Goal: Task Accomplishment & Management: Use online tool/utility

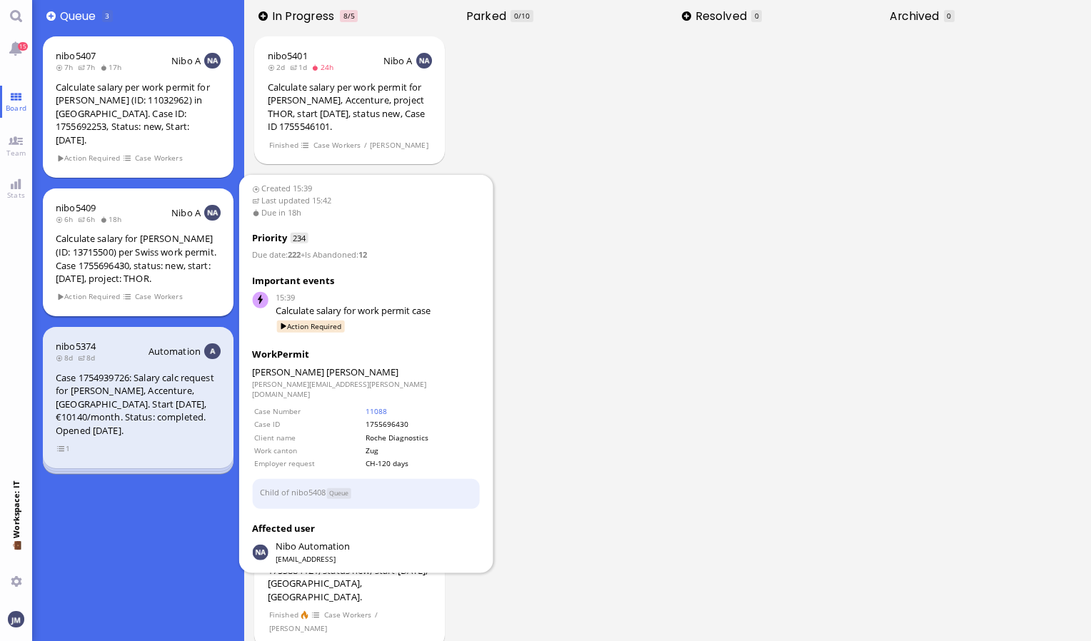
click at [152, 247] on div "Calculate salary for [PERSON_NAME] (ID: 13715500) per Swiss work permit. Case 1…" at bounding box center [138, 258] width 165 height 53
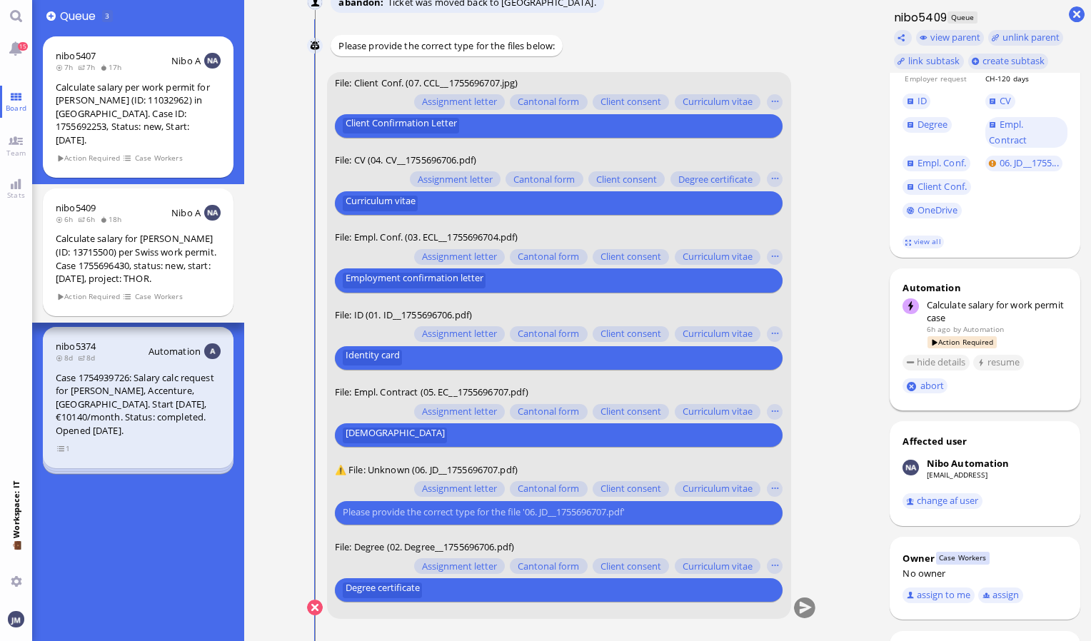
scroll to position [286, 0]
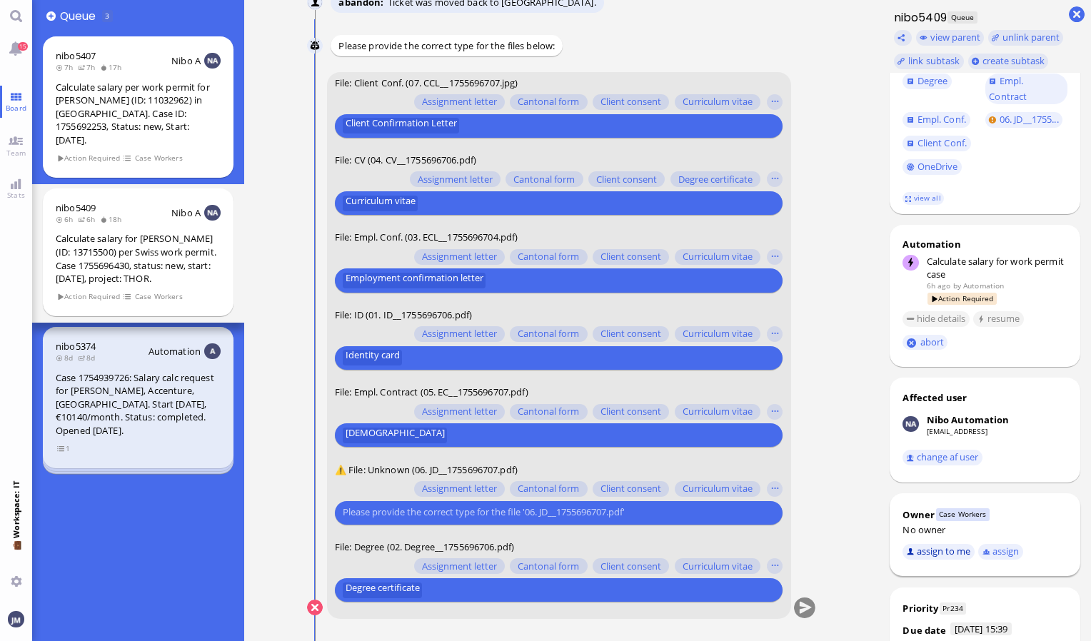
click at [927, 558] on button "assign to me" at bounding box center [939, 552] width 72 height 16
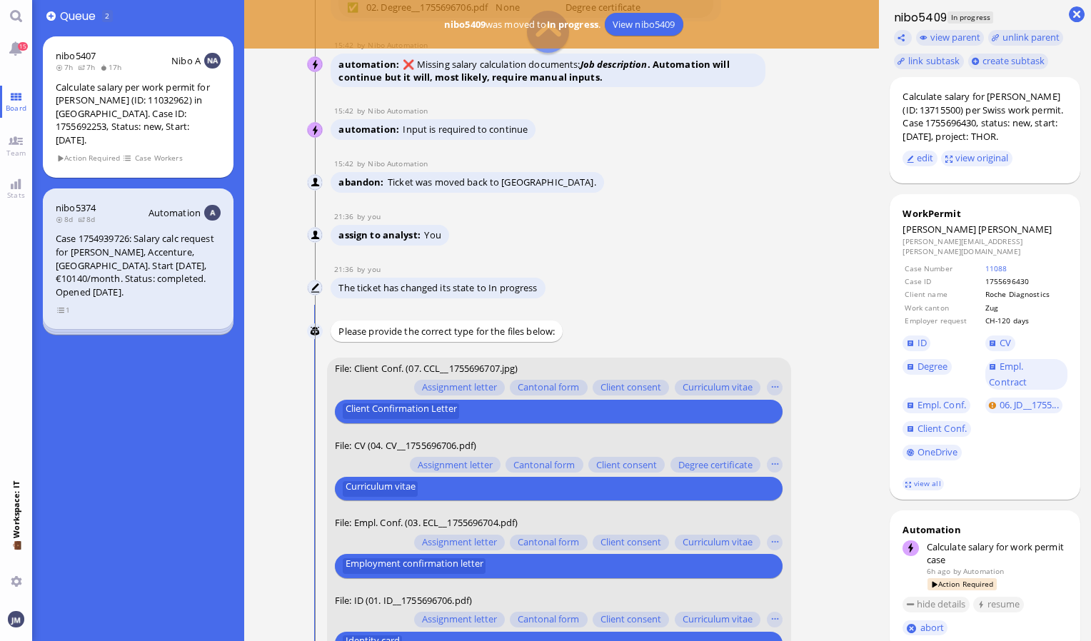
scroll to position [-214, 0]
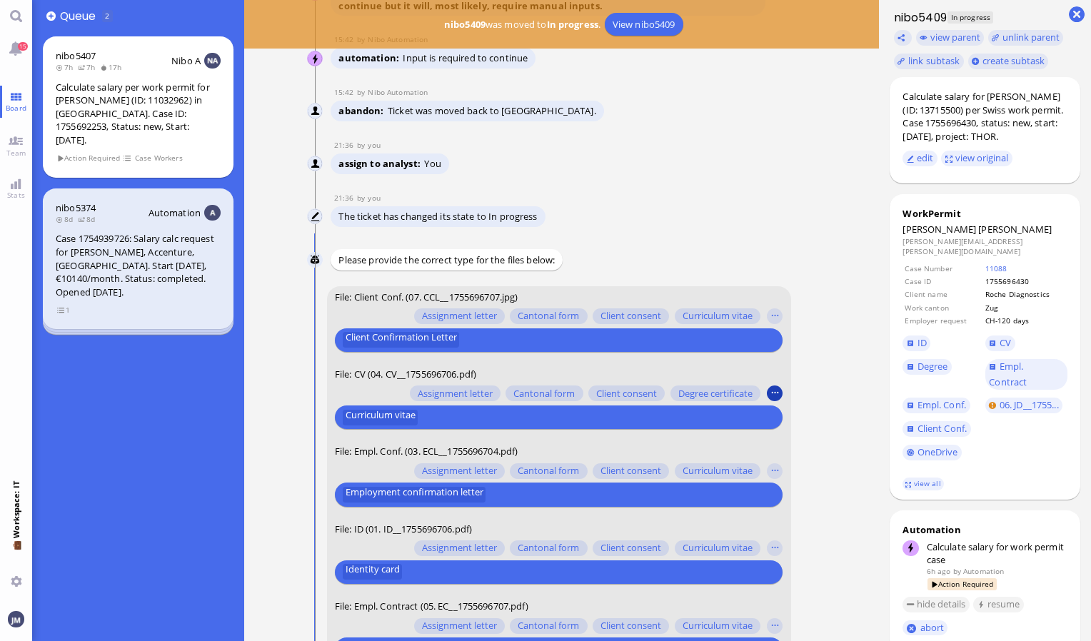
click at [780, 389] on button "button" at bounding box center [775, 394] width 16 height 16
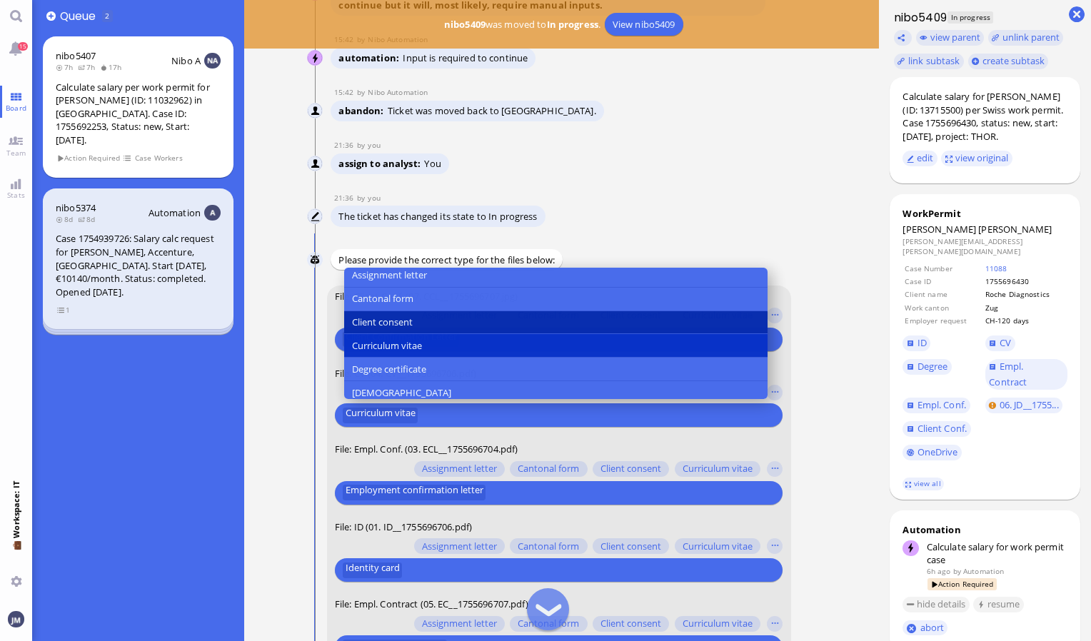
scroll to position [0, 0]
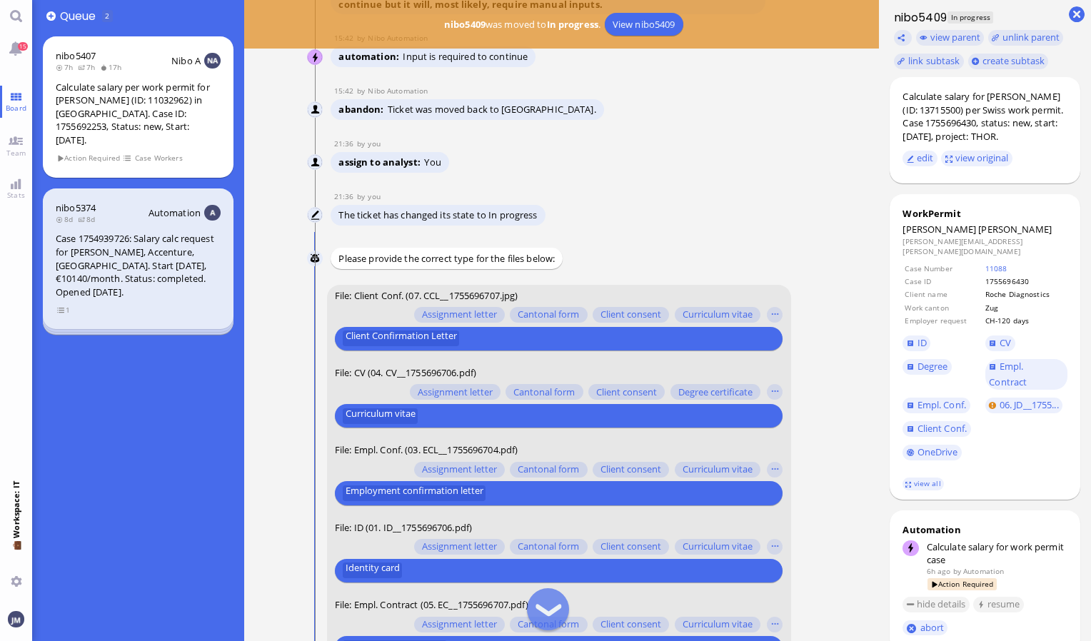
click at [666, 206] on div "The ticket has changed its state to In progress" at bounding box center [548, 217] width 434 height 24
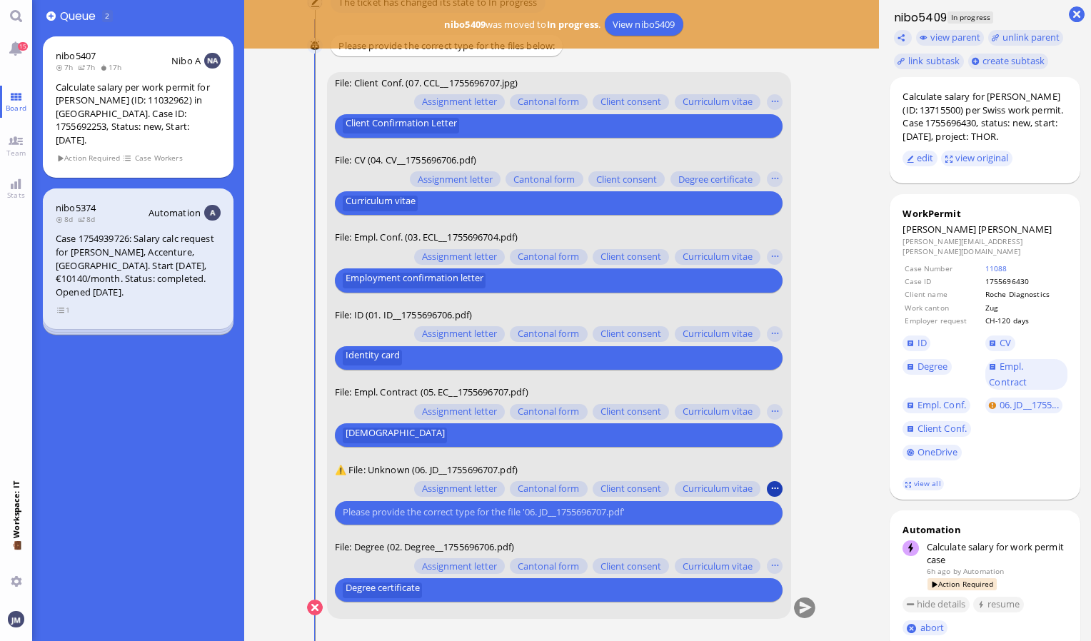
click at [778, 484] on button "button" at bounding box center [775, 489] width 16 height 16
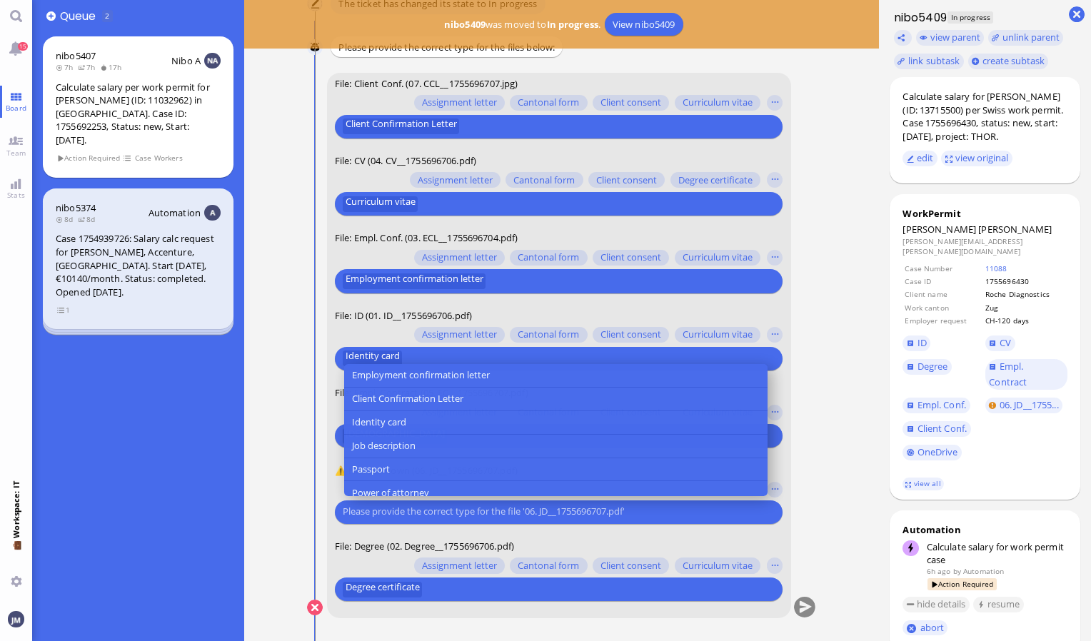
scroll to position [143, 0]
click at [554, 445] on button "Job description" at bounding box center [556, 446] width 424 height 24
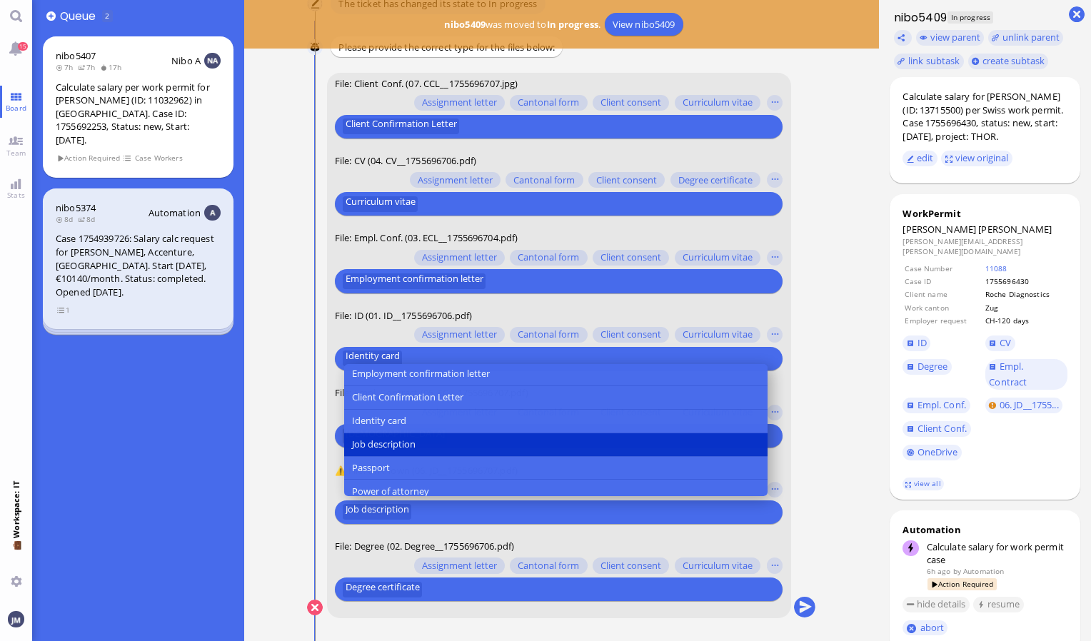
click at [816, 541] on conversation-line "You File: Client Conf. (07. CCL__1755696707.jpg) Assignment letter Cantonal for…" at bounding box center [561, 355] width 509 height 564
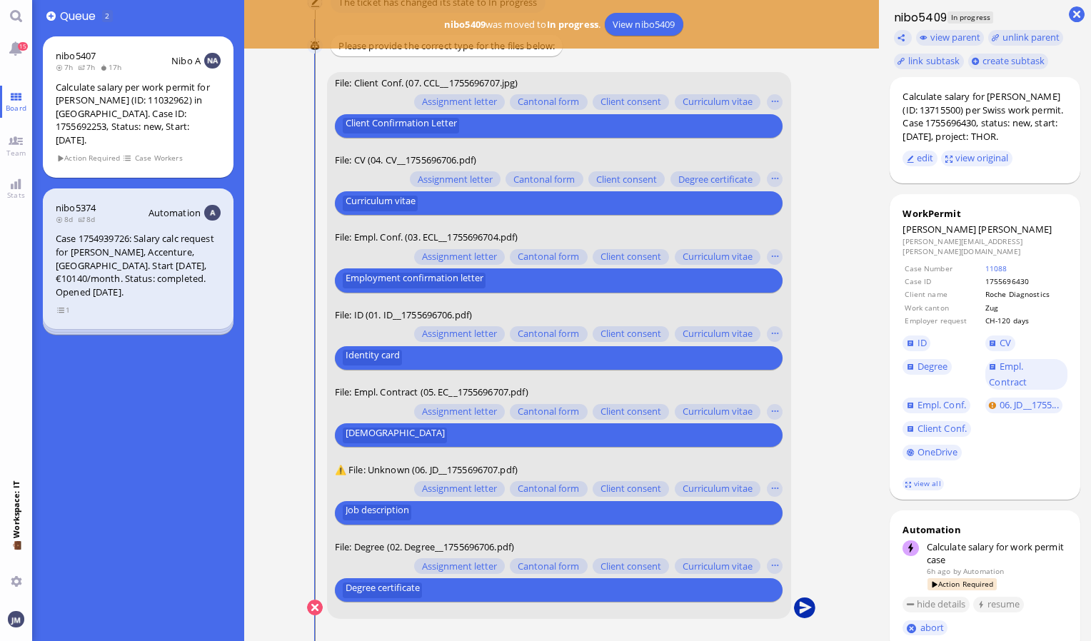
click at [805, 603] on button "submit" at bounding box center [804, 608] width 21 height 21
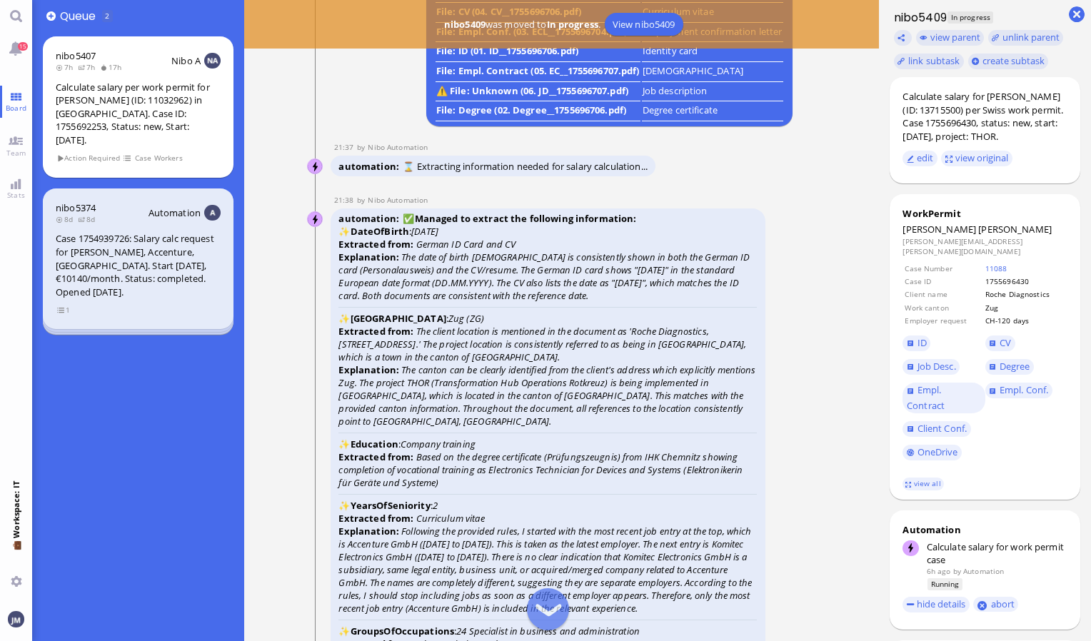
scroll to position [-785, 0]
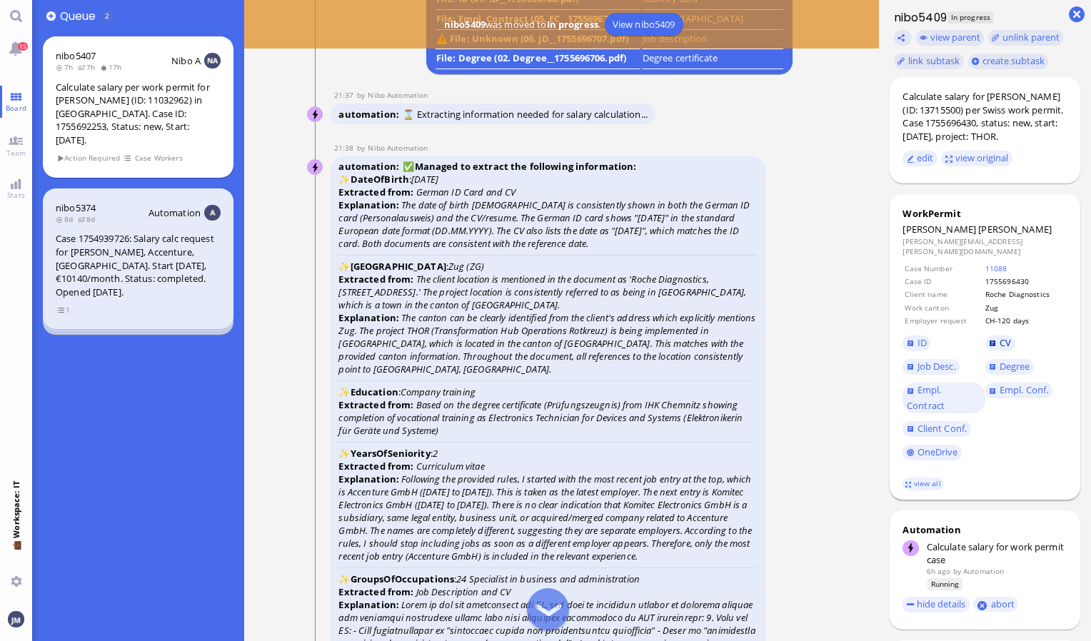
click at [1007, 349] on span "CV" at bounding box center [1005, 342] width 11 height 13
click at [916, 347] on link "ID" at bounding box center [917, 344] width 28 height 16
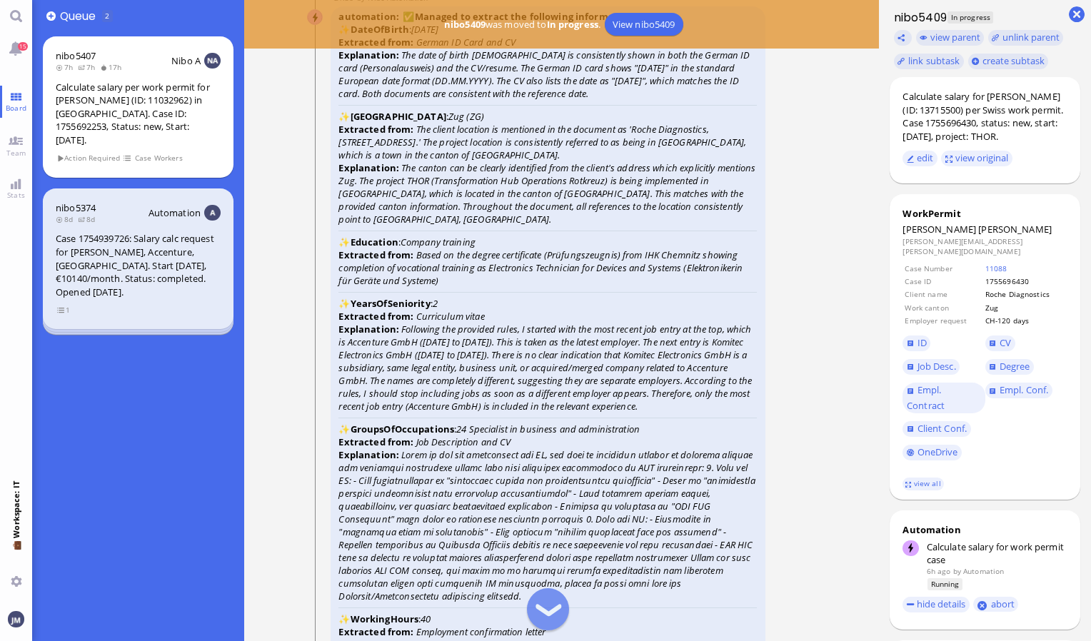
scroll to position [-571, 0]
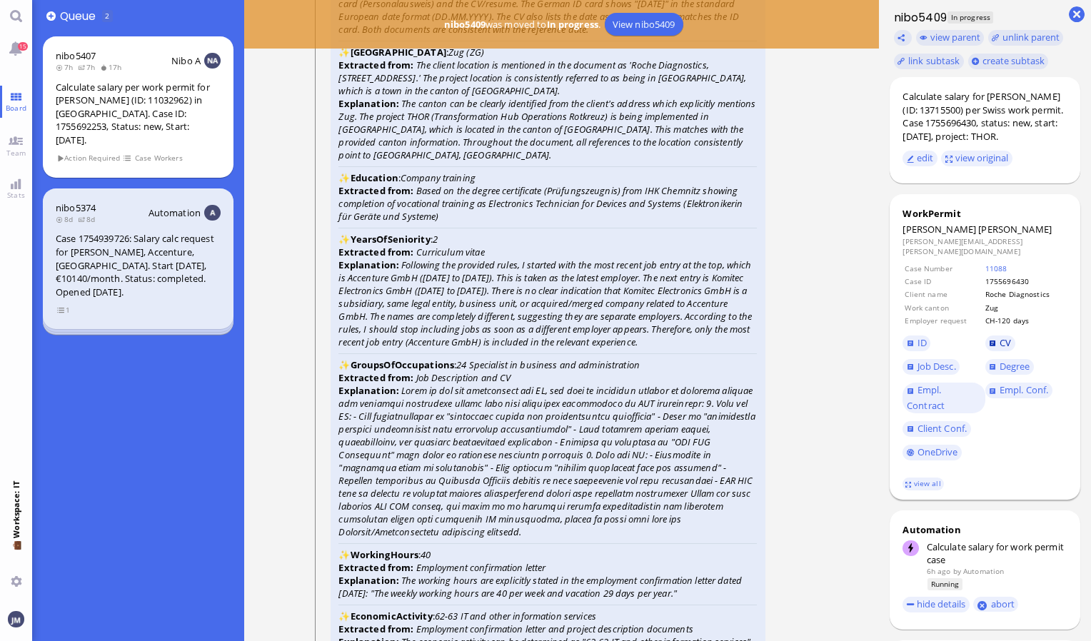
click at [1006, 349] on span "CV" at bounding box center [1005, 342] width 11 height 13
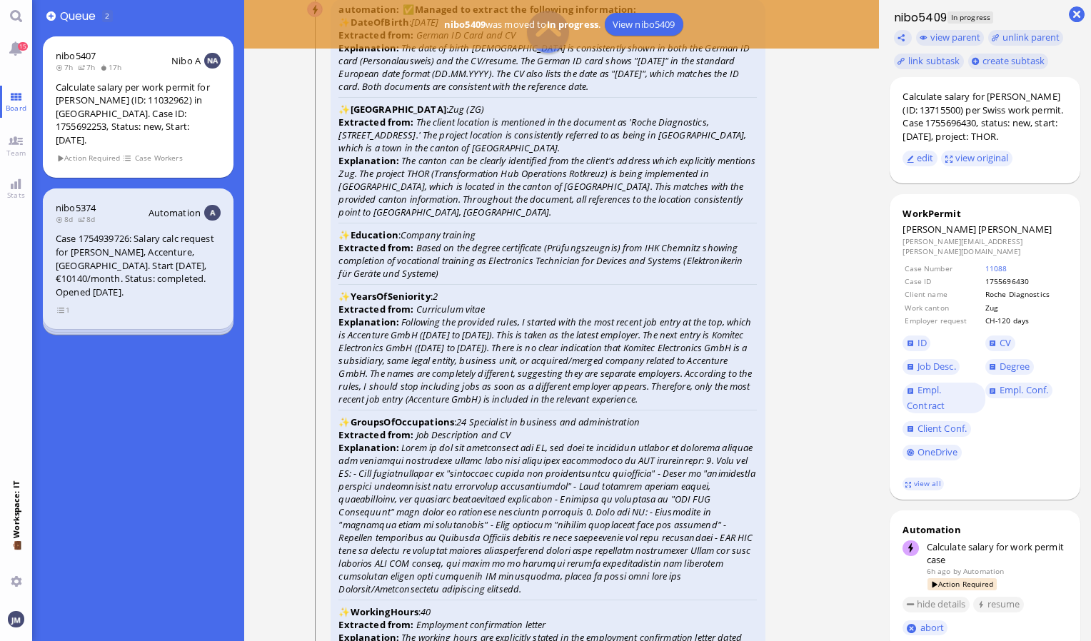
scroll to position [-2000, 0]
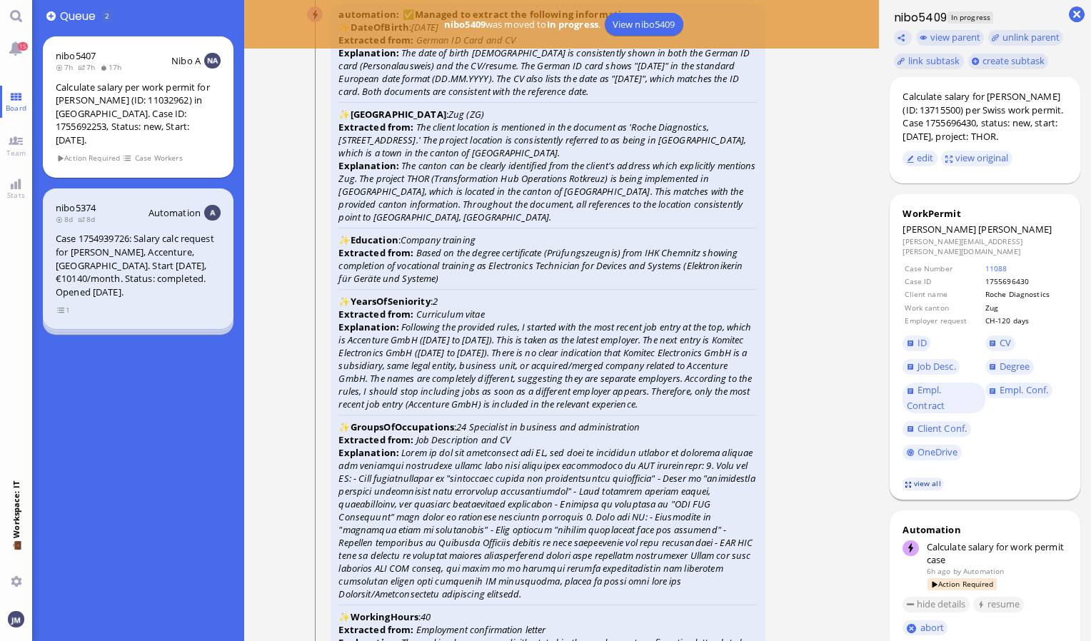
click at [935, 486] on link "view all" at bounding box center [923, 484] width 41 height 12
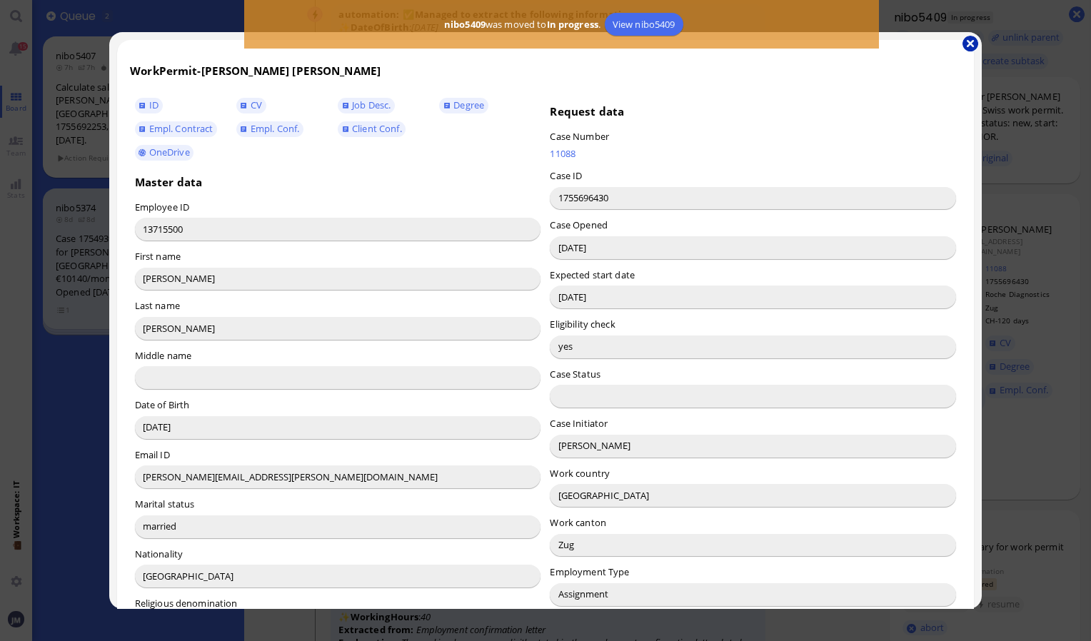
click at [977, 46] on button "button" at bounding box center [971, 44] width 16 height 16
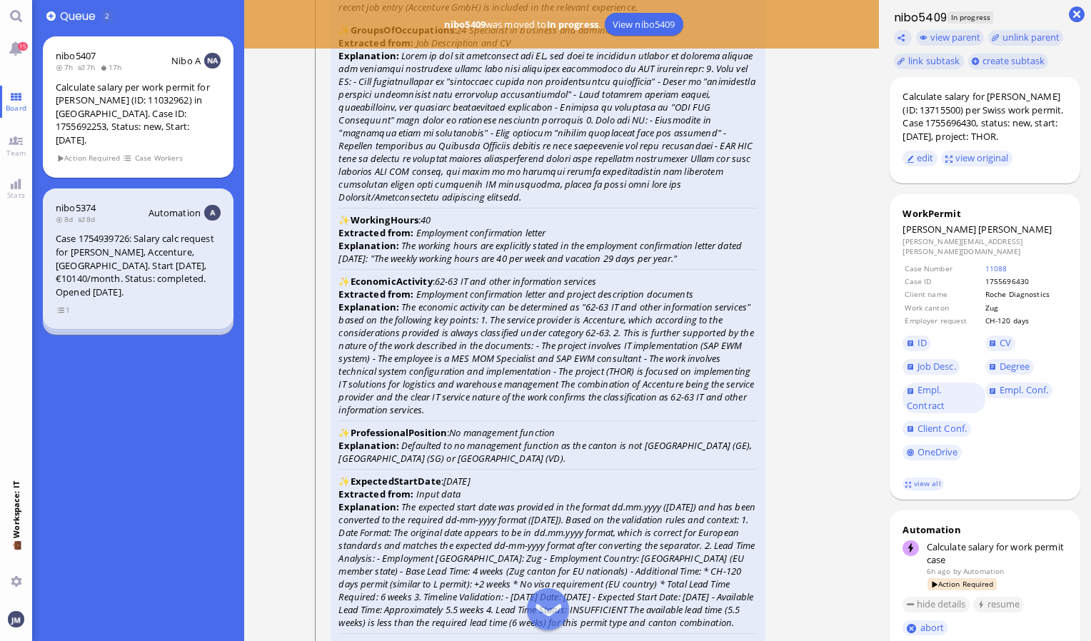
scroll to position [-1571, 0]
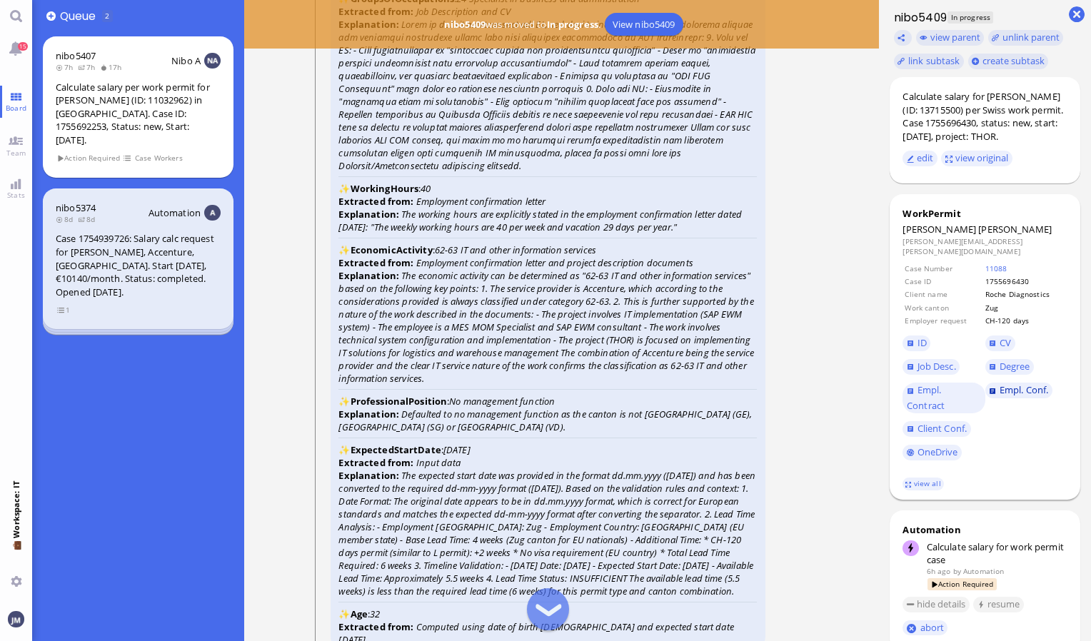
click at [1013, 390] on span "Empl. Conf." at bounding box center [1024, 390] width 49 height 13
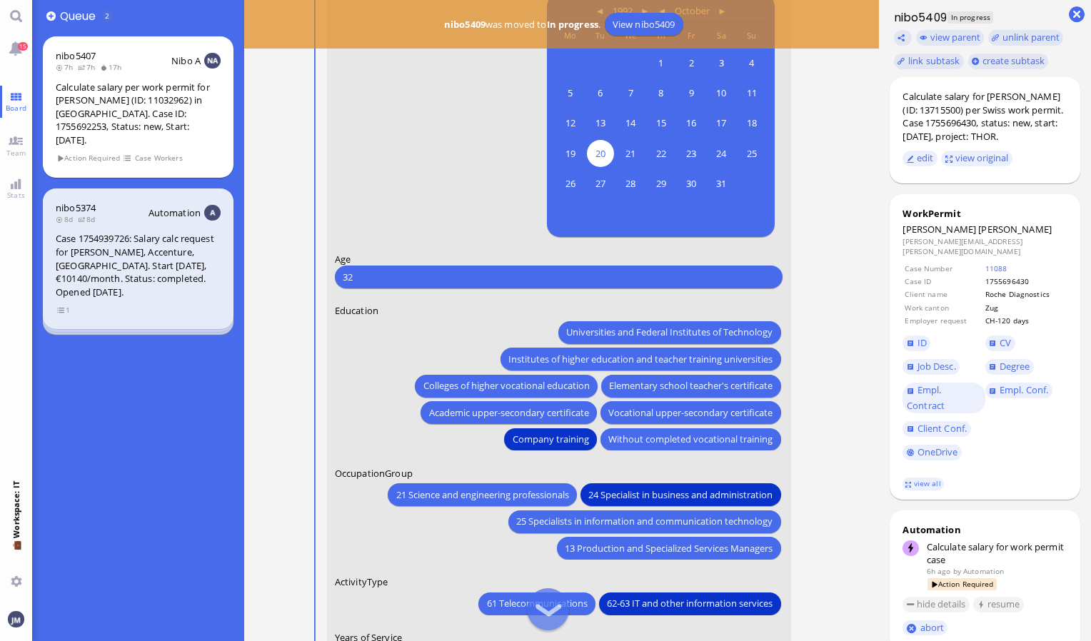
scroll to position [-143, 0]
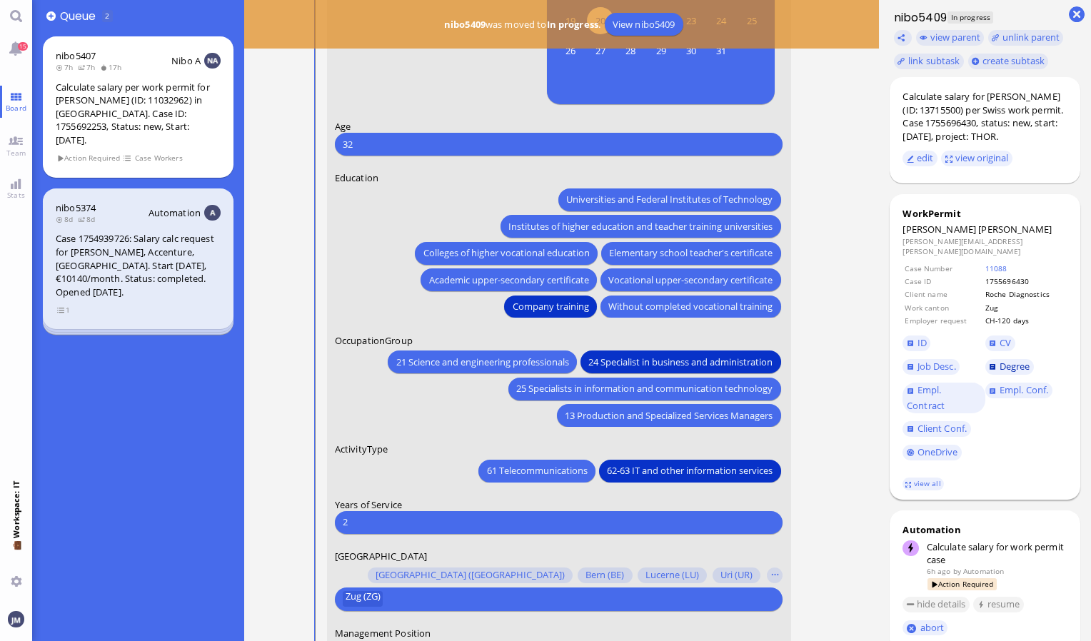
click at [1013, 373] on span "Degree" at bounding box center [1015, 366] width 31 height 13
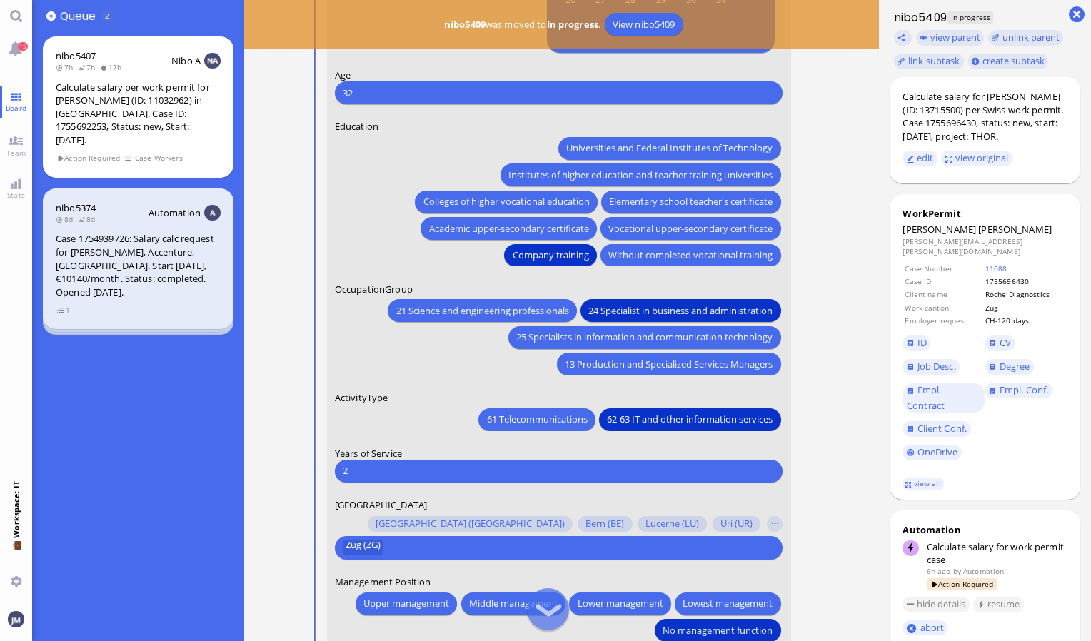
scroll to position [0, 0]
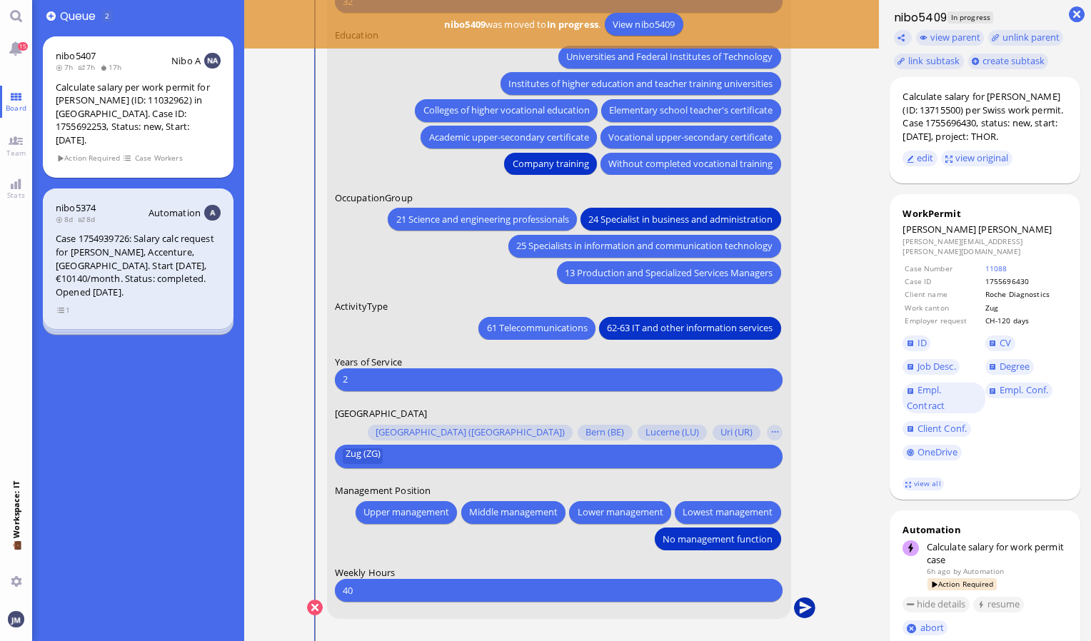
click at [807, 606] on button "submit" at bounding box center [804, 608] width 21 height 21
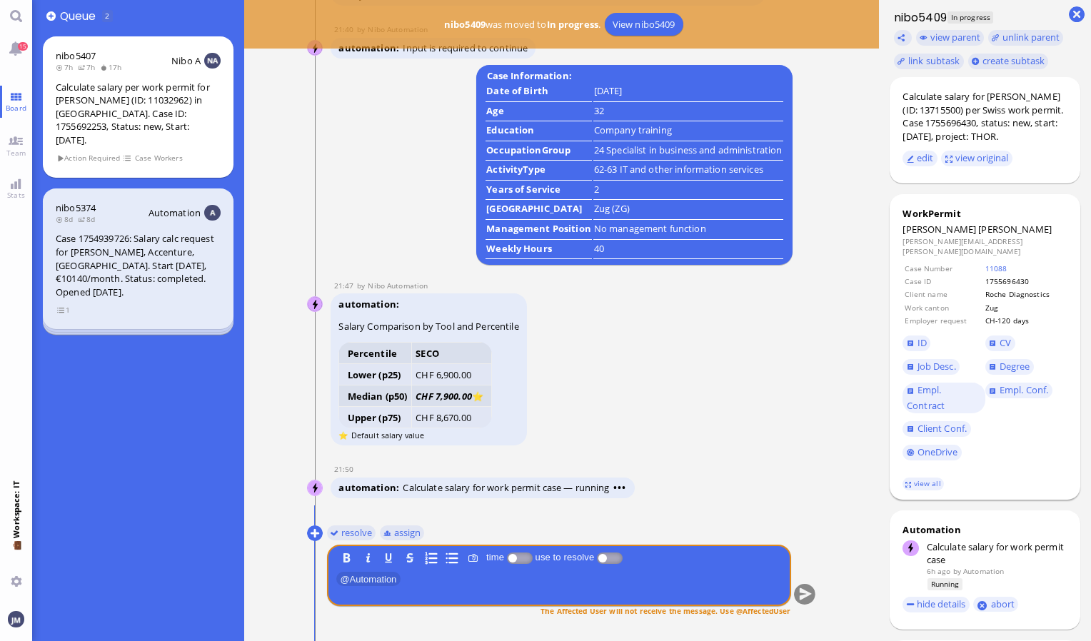
drag, startPoint x: 943, startPoint y: 244, endPoint x: 1021, endPoint y: 246, distance: 78.6
click at [1021, 236] on dt "Cornelia Ruhland Bernutz" at bounding box center [985, 229] width 165 height 13
copy span "[PERSON_NAME]"
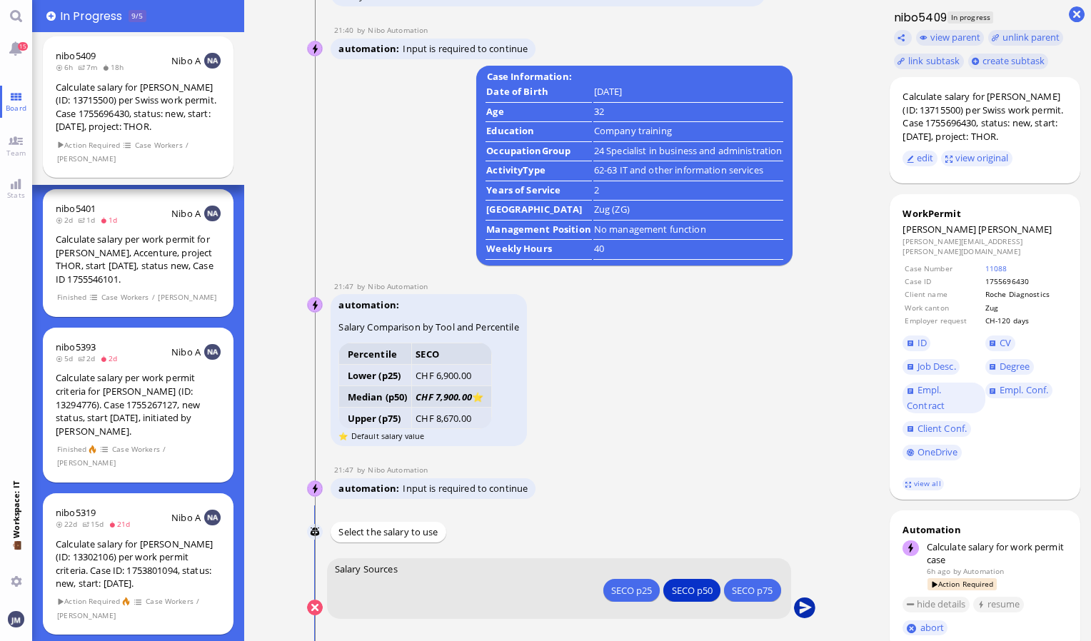
click at [815, 608] on conversation-line "You Salary Sources SECO p25 SECO p50 SECO p75 SECO p25 SECO p50 SECO p75" at bounding box center [561, 597] width 509 height 79
click at [806, 612] on button "submit" at bounding box center [804, 608] width 21 height 21
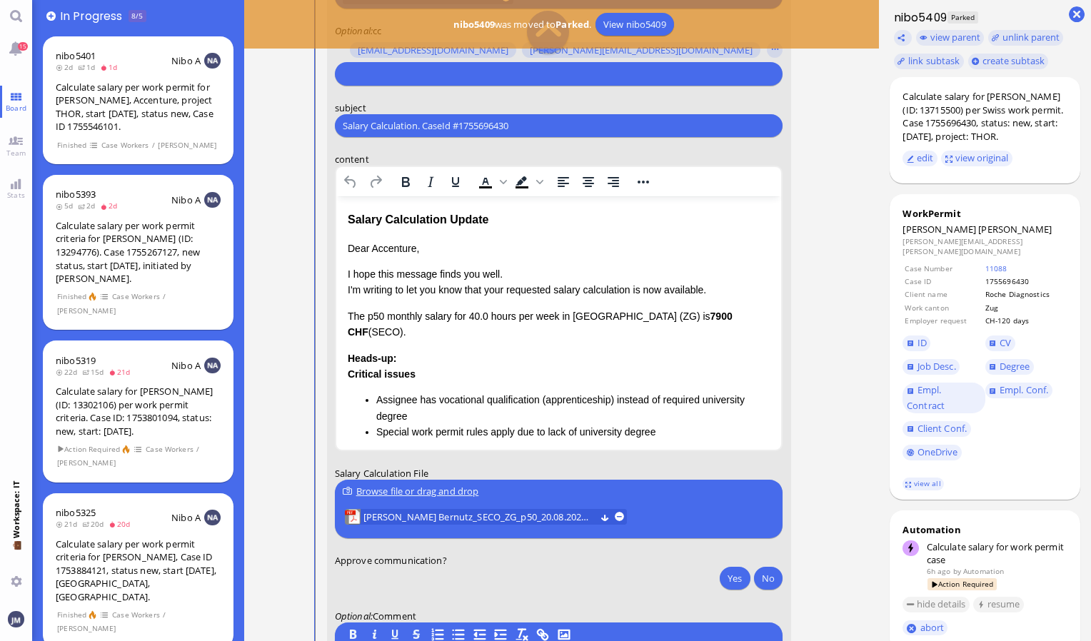
scroll to position [-80, 0]
drag, startPoint x: 521, startPoint y: 121, endPoint x: 326, endPoint y: 134, distance: 195.4
click at [327, 134] on form "to [PERSON_NAME][EMAIL_ADDRESS][DOMAIN_NAME] [DOMAIN_NAME][EMAIL_ADDRESS][DOMAI…" at bounding box center [559, 322] width 464 height 756
paste input "PazPerTout new case: [PERSON_NAME] [PERSON_NAME] (1755696430 / 13715500), Emplo…"
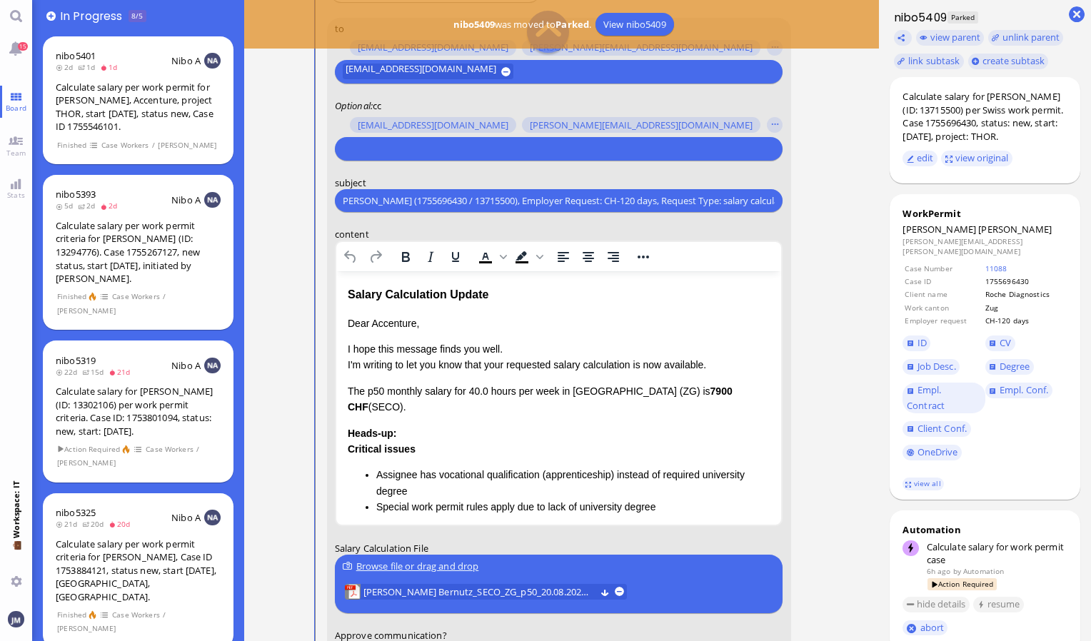
scroll to position [-154, 0]
type input "PazPerTout new case: [PERSON_NAME] [PERSON_NAME] (1755696430 / 13715500), Emplo…"
click at [373, 146] on input "text" at bounding box center [557, 149] width 429 height 15
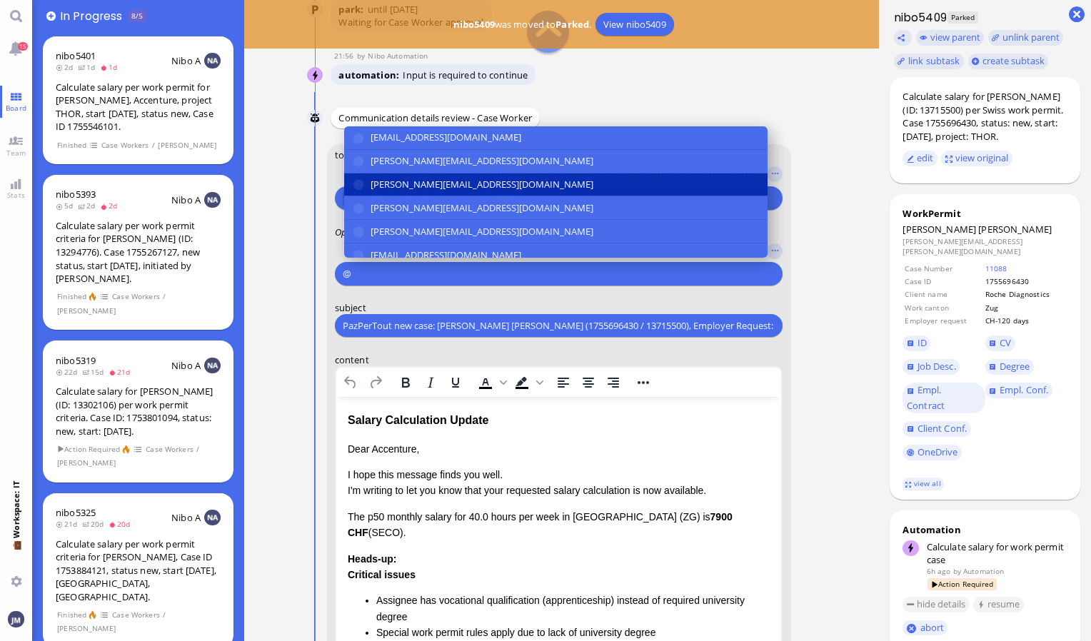
scroll to position [-300, 0]
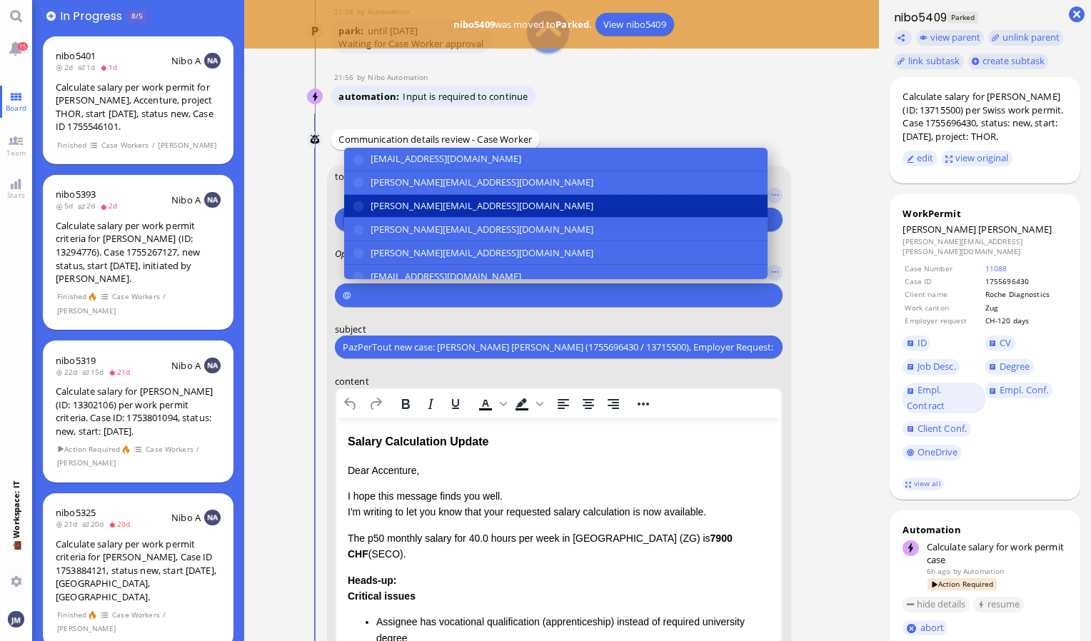
type input "@"
click at [412, 201] on span "[PERSON_NAME][EMAIL_ADDRESS][DOMAIN_NAME]" at bounding box center [482, 206] width 223 height 15
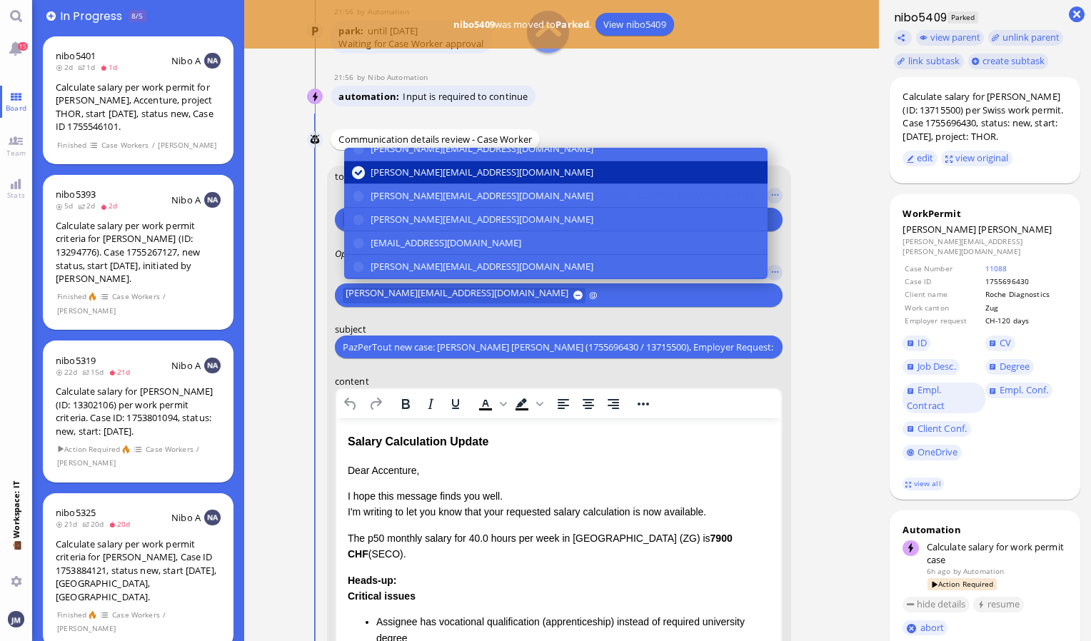
scroll to position [46, 0]
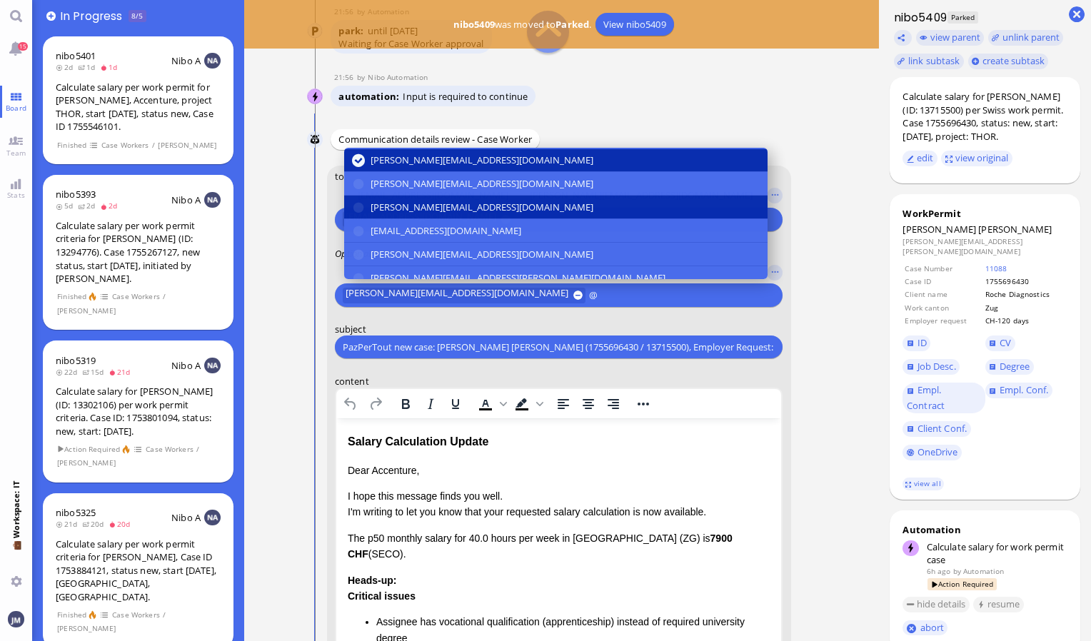
type input "@"
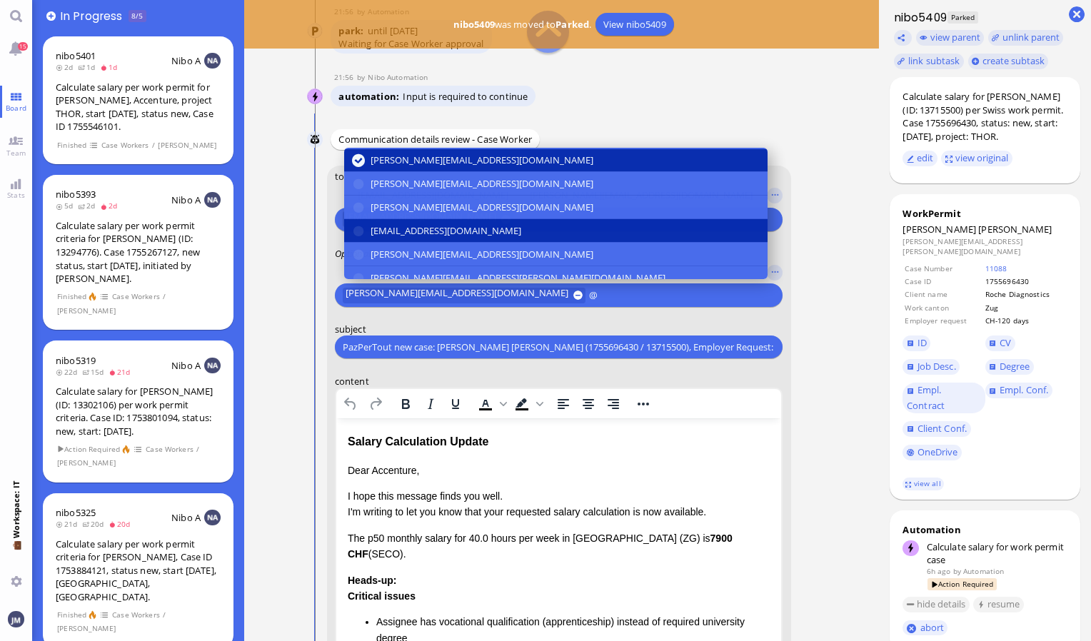
drag, startPoint x: 412, startPoint y: 213, endPoint x: 412, endPoint y: 221, distance: 8.6
click at [412, 221] on div "[PERSON_NAME][EMAIL_ADDRESS][DOMAIN_NAME] [DOMAIN_NAME][EMAIL_ADDRESS][DOMAIN_N…" at bounding box center [556, 290] width 424 height 376
click at [412, 224] on span "[EMAIL_ADDRESS][DOMAIN_NAME]" at bounding box center [446, 231] width 151 height 15
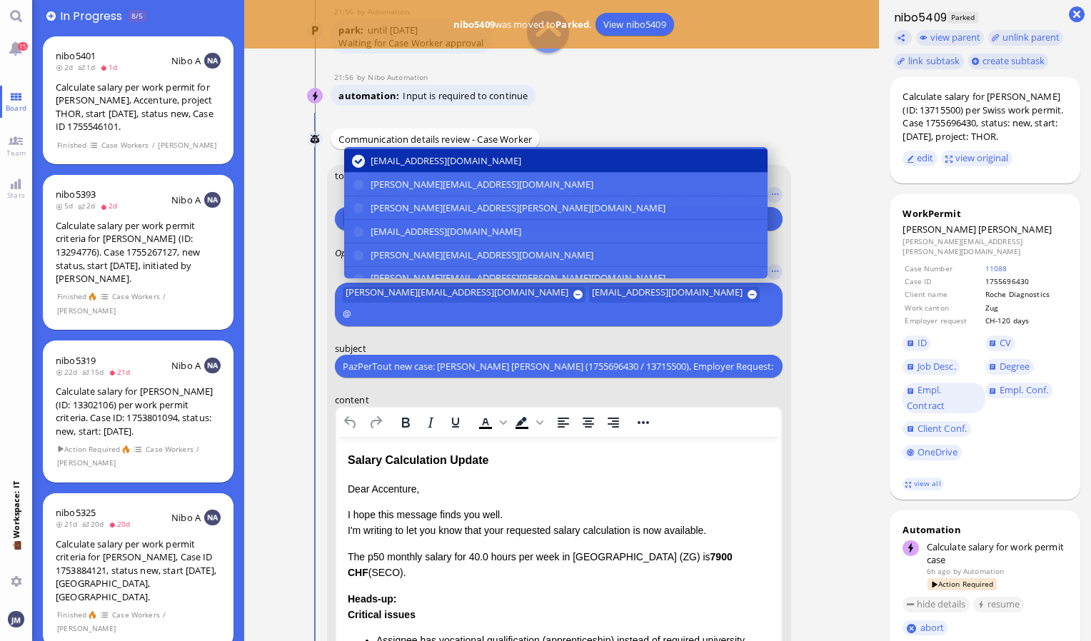
scroll to position [116, 0]
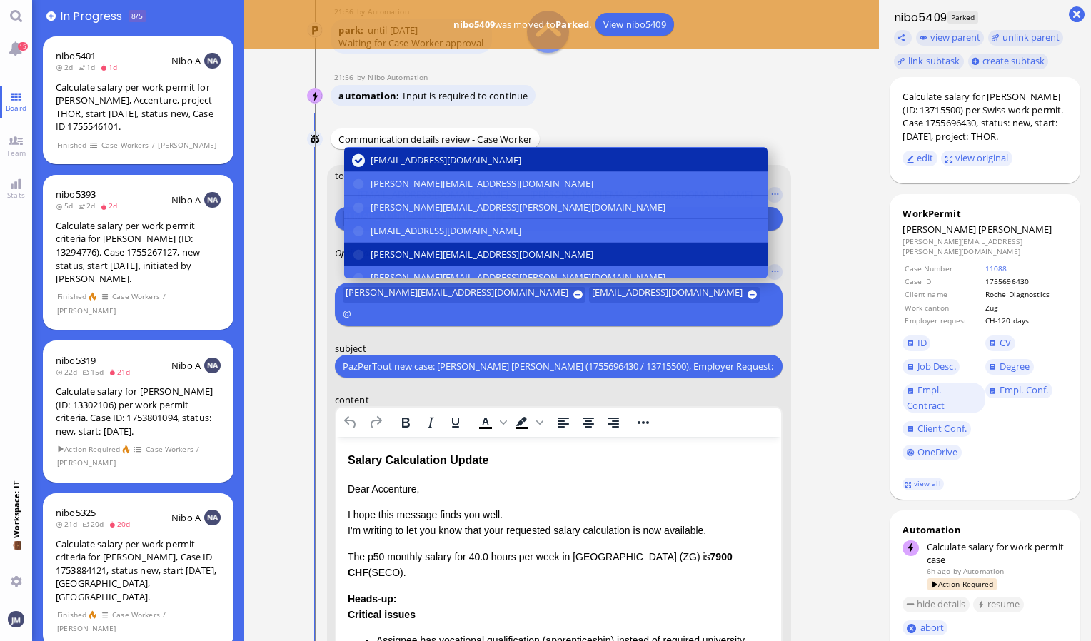
type input "@"
click at [401, 263] on button "[PERSON_NAME][EMAIL_ADDRESS][DOMAIN_NAME]" at bounding box center [556, 255] width 424 height 24
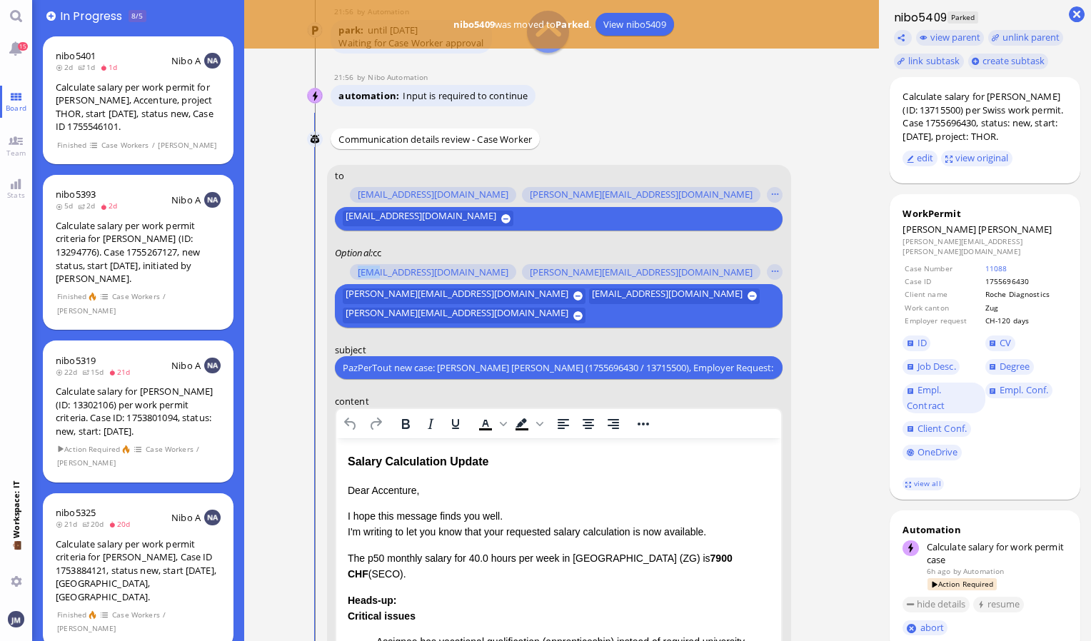
click at [401, 263] on div "[PERSON_NAME][EMAIL_ADDRESS][DOMAIN_NAME] [DOMAIN_NAME][EMAIL_ADDRESS][DOMAIN_N…" at bounding box center [549, 272] width 429 height 20
drag, startPoint x: 401, startPoint y: 263, endPoint x: 484, endPoint y: 317, distance: 99.0
click at [573, 317] on button at bounding box center [577, 315] width 9 height 9
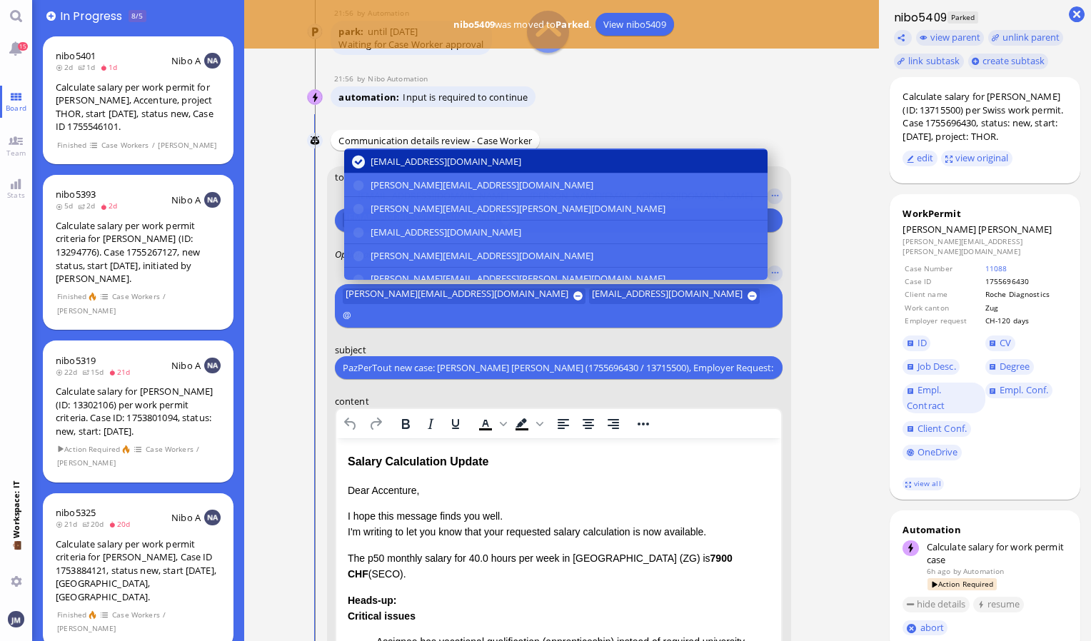
scroll to position [-320, 0]
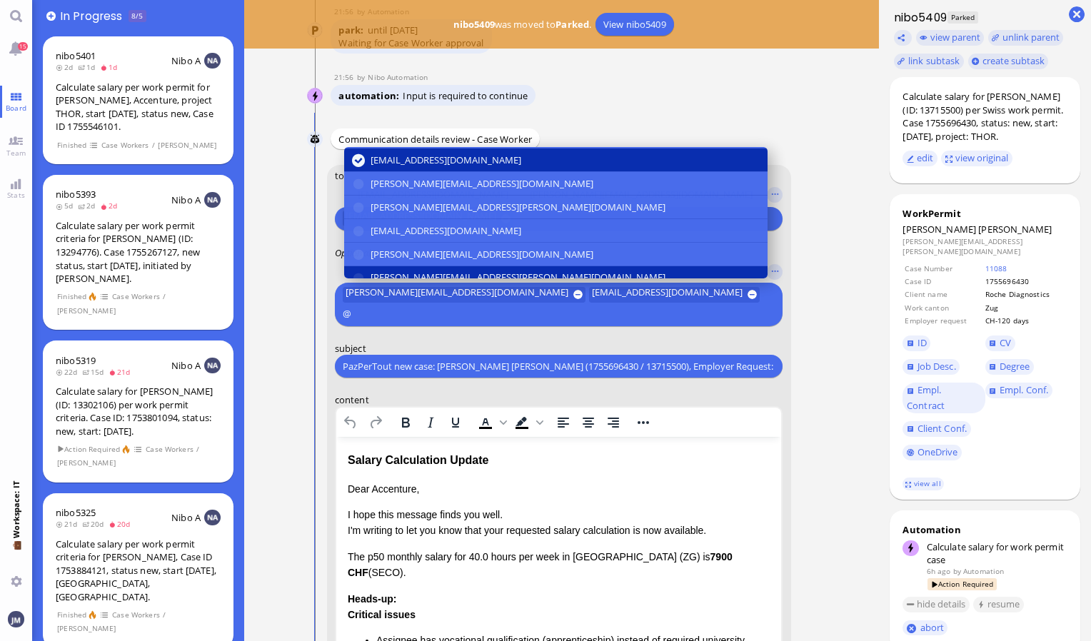
type input "@"
click at [481, 271] on span "[PERSON_NAME][EMAIL_ADDRESS][PERSON_NAME][DOMAIN_NAME]" at bounding box center [518, 278] width 295 height 15
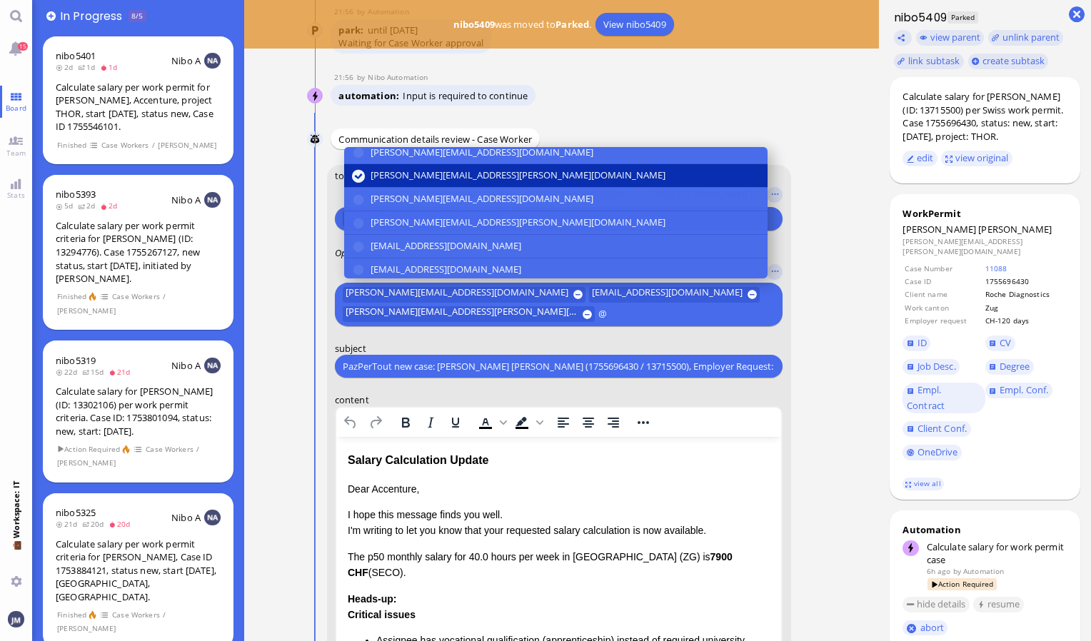
scroll to position [240, 0]
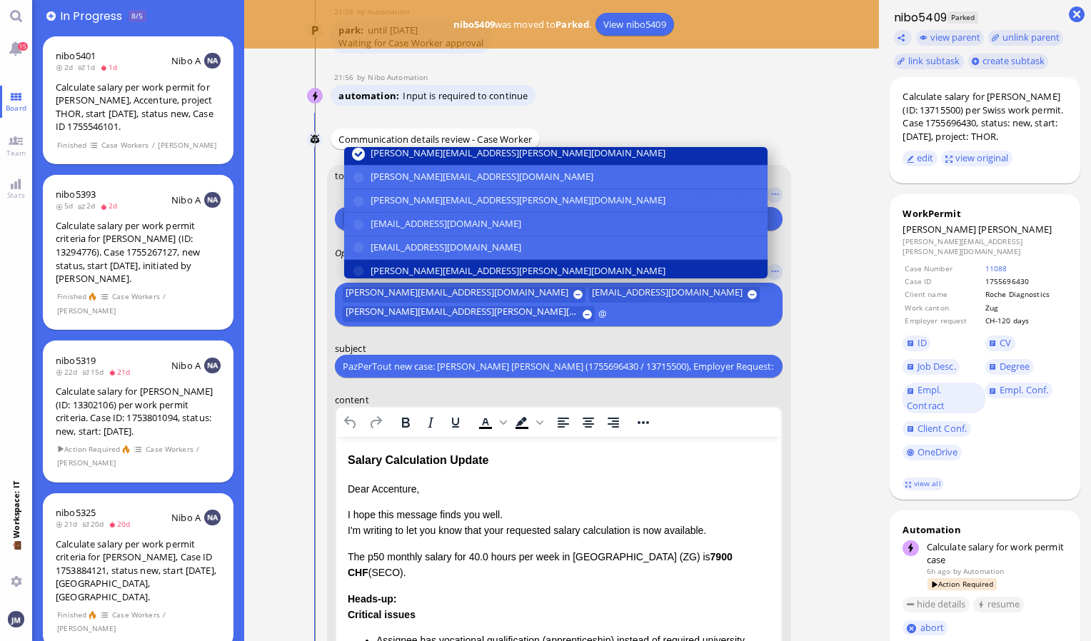
type input "@"
click at [471, 264] on span "[PERSON_NAME][EMAIL_ADDRESS][PERSON_NAME][DOMAIN_NAME]" at bounding box center [518, 271] width 295 height 15
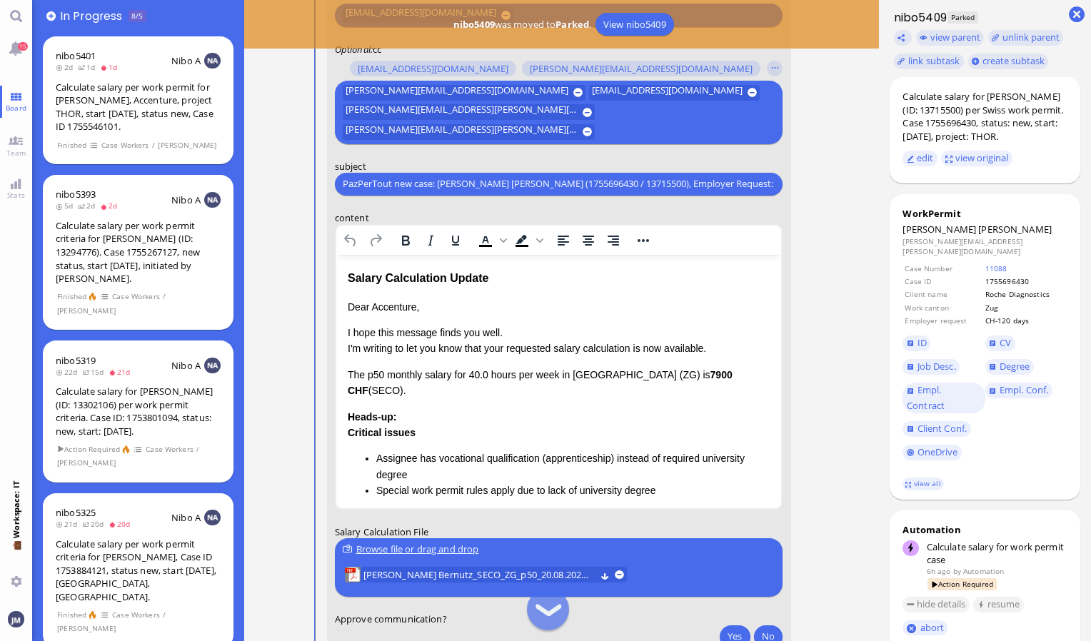
scroll to position [-120, 0]
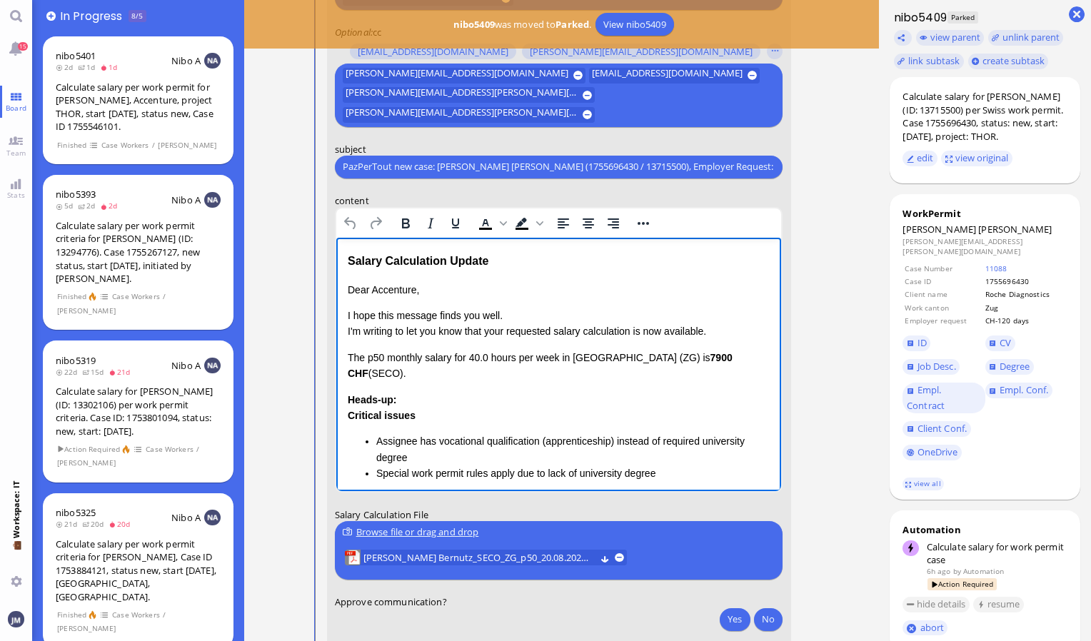
click at [344, 251] on html "Salary Calculation Update Dear Accenture, I hope this message finds you well. I…" at bounding box center [559, 423] width 446 height 372
click at [346, 256] on html "Salary Calculation Update Dear Accenture, I hope this message finds you well. I…" at bounding box center [559, 423] width 446 height 372
click at [346, 287] on html "Salary Calculation Update Dear Accenture, I hope this message finds you well. I…" at bounding box center [559, 423] width 446 height 372
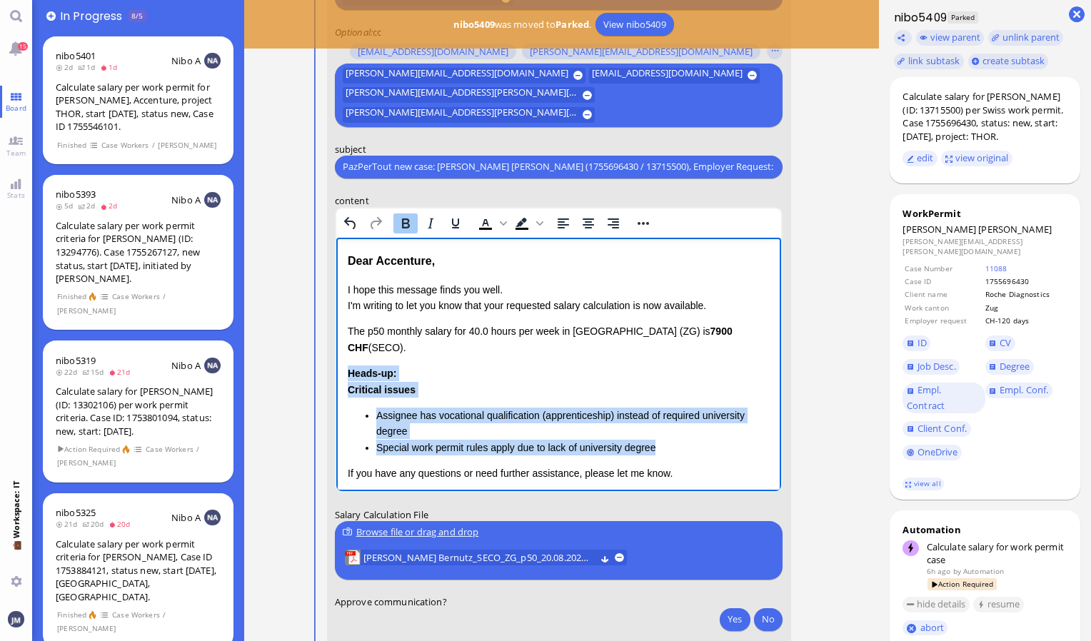
drag, startPoint x: 348, startPoint y: 357, endPoint x: 695, endPoint y: 423, distance: 353.3
click at [695, 423] on div "Heads-up: Critical issues Assignee has vocational qualification (apprenticeship…" at bounding box center [558, 410] width 423 height 90
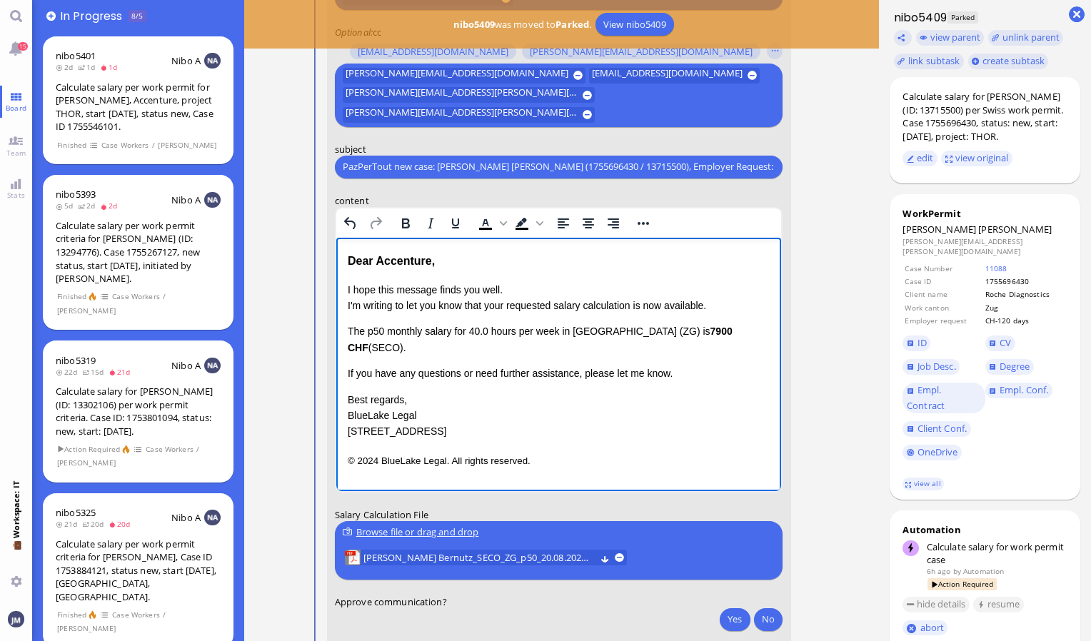
drag, startPoint x: 743, startPoint y: 331, endPoint x: 305, endPoint y: 319, distance: 438.7
click at [336, 319] on html "Dear Accenture, I hope this message finds you well. I'm writing to let you know…" at bounding box center [559, 360] width 446 height 246
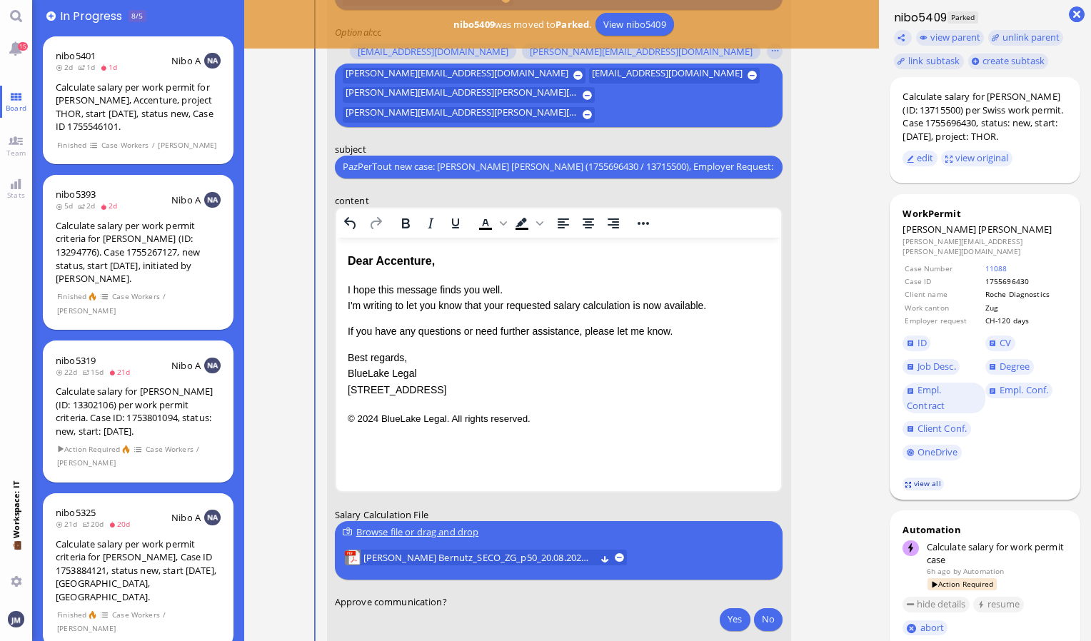
click at [933, 487] on link "view all" at bounding box center [923, 484] width 41 height 12
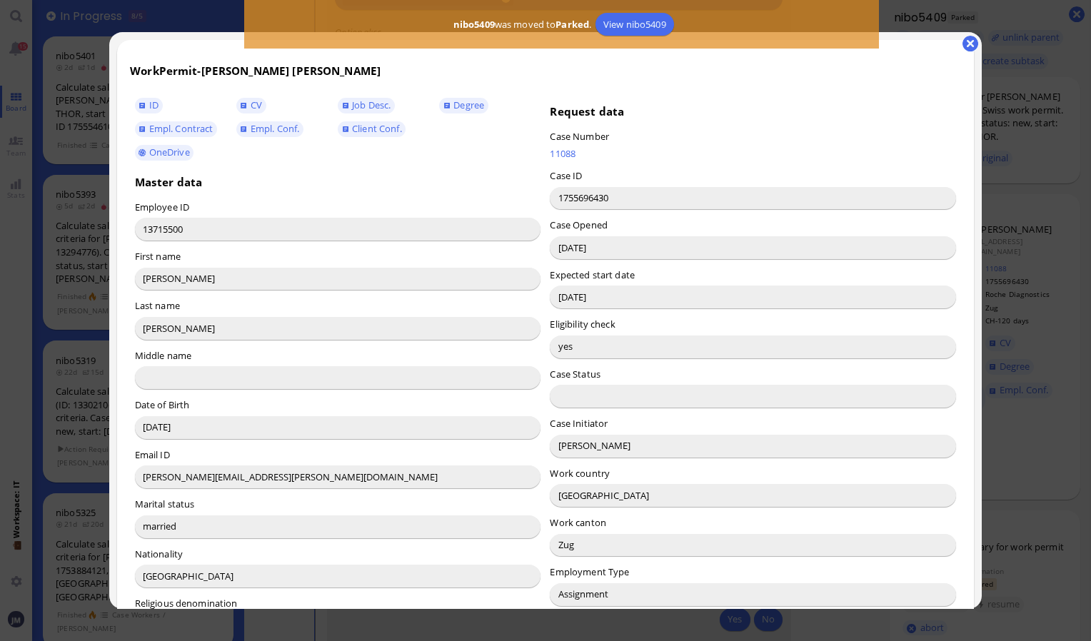
click at [582, 449] on input "[PERSON_NAME]" at bounding box center [753, 446] width 406 height 23
click at [972, 43] on button "button" at bounding box center [971, 44] width 16 height 16
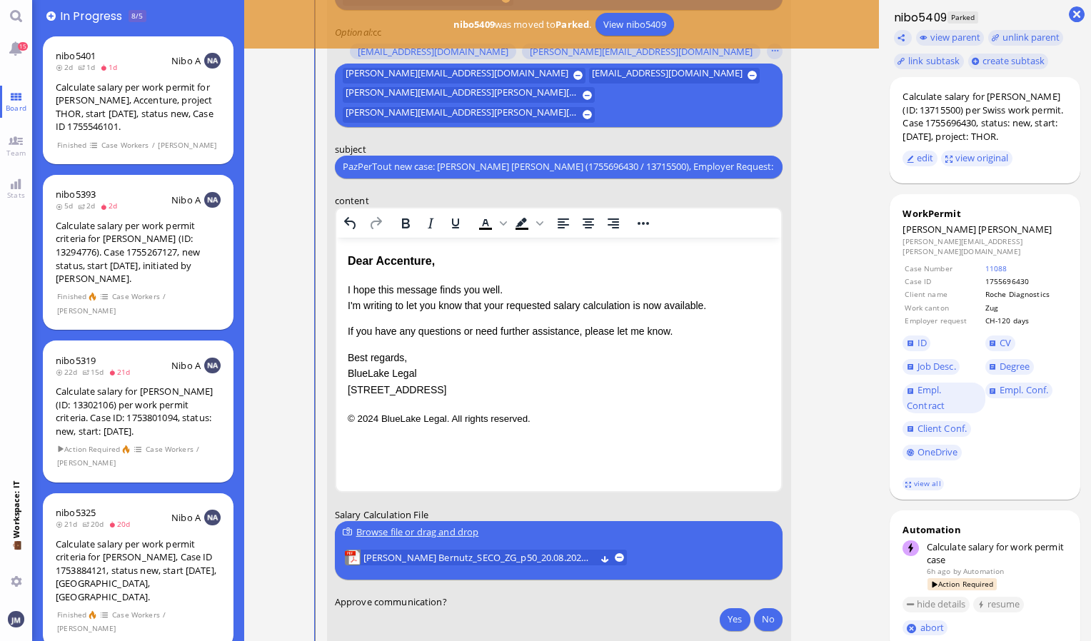
click at [403, 264] on div "Dear Accenture," at bounding box center [558, 260] width 423 height 19
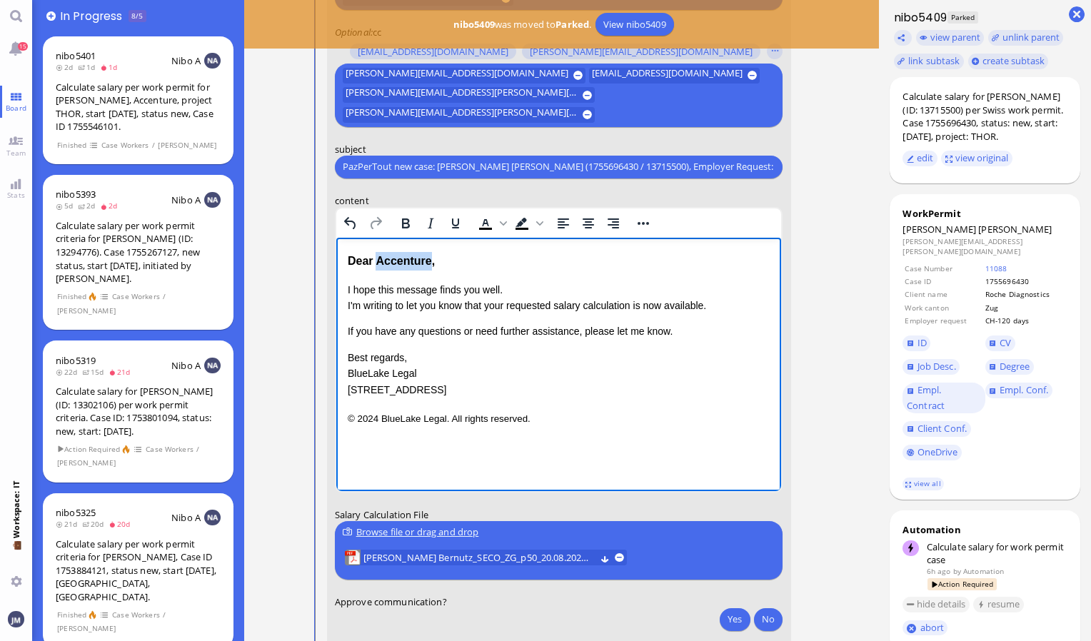
click at [403, 264] on div "Dear Accenture," at bounding box center [558, 260] width 423 height 19
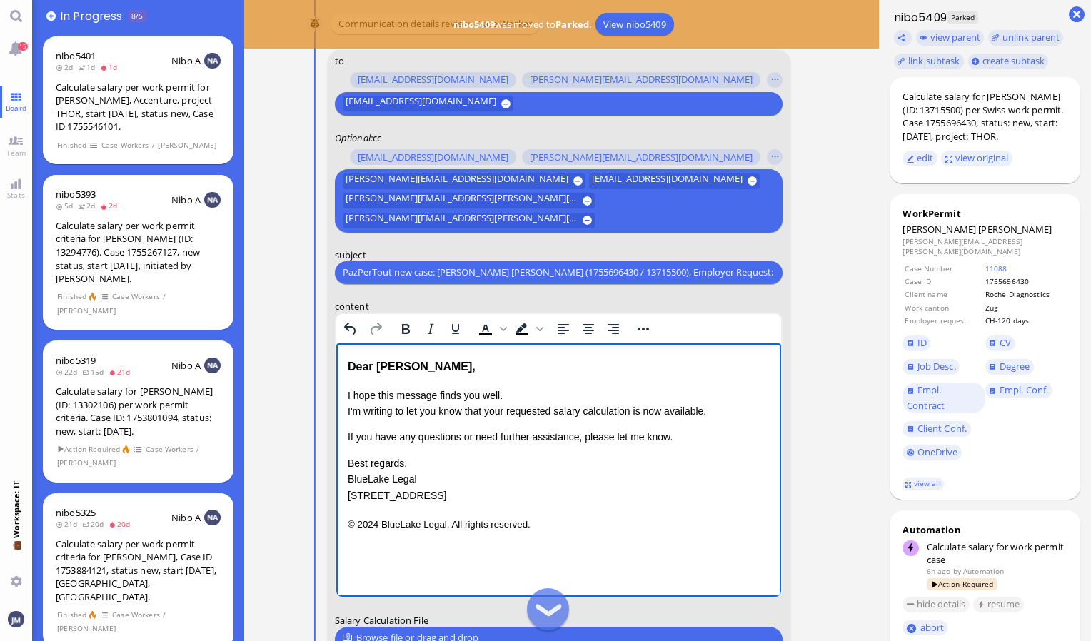
scroll to position [0, 0]
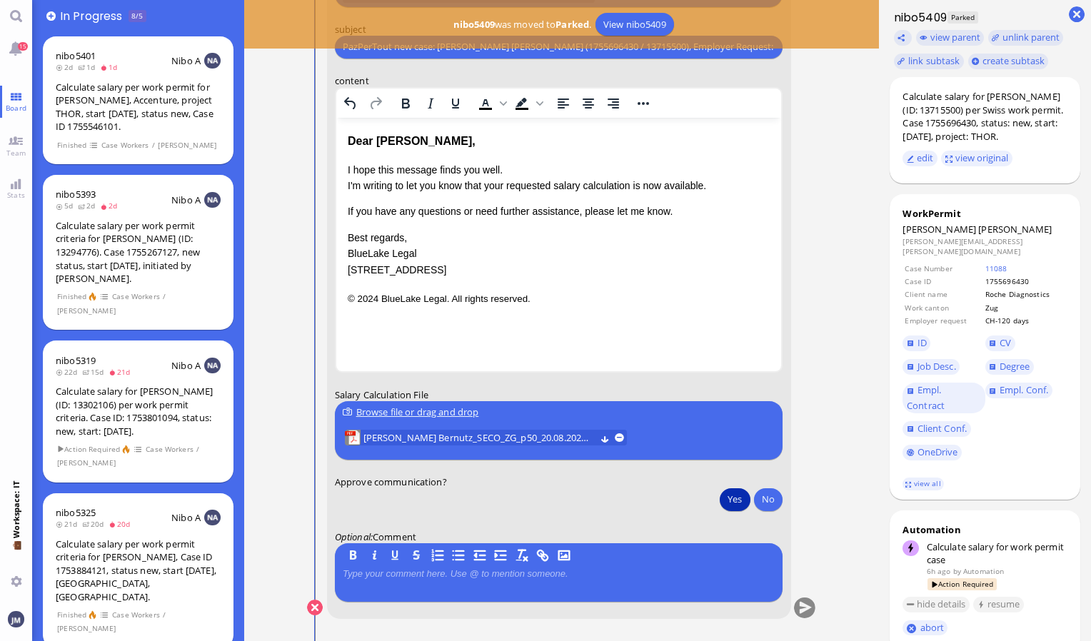
click at [744, 493] on button "Yes" at bounding box center [735, 499] width 30 height 23
click at [801, 602] on button "submit" at bounding box center [804, 608] width 21 height 21
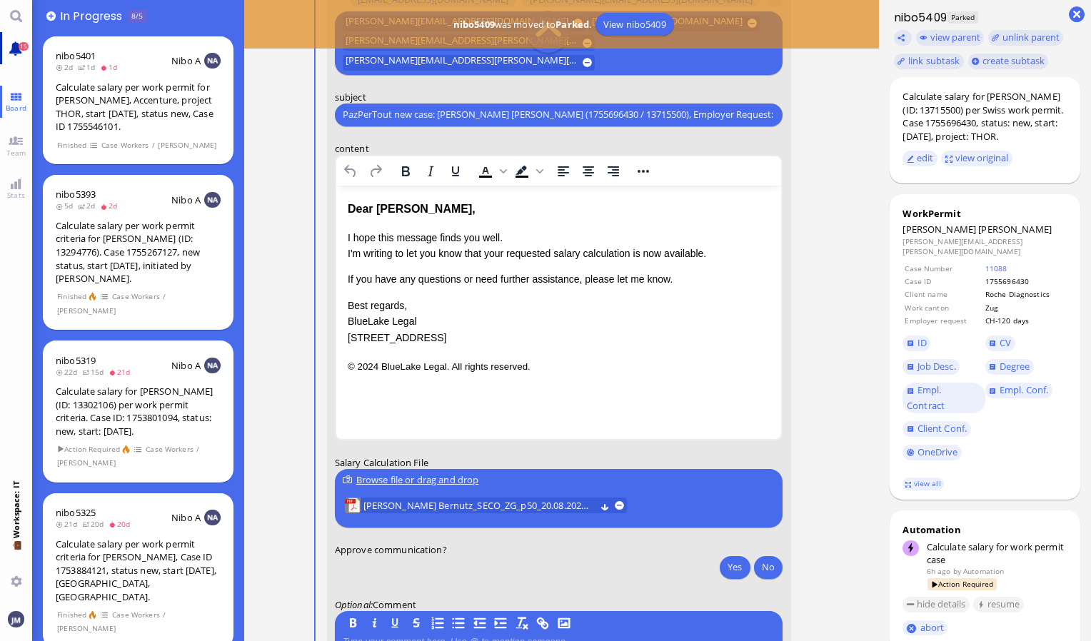
click at [16, 53] on link "15" at bounding box center [16, 48] width 32 height 32
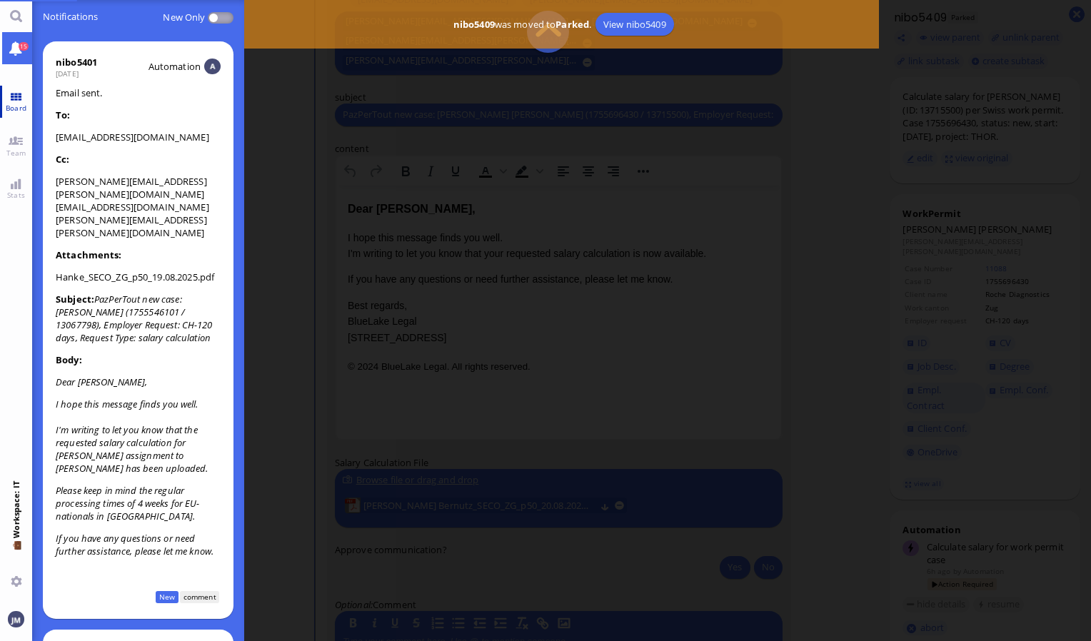
click at [12, 110] on span "Board" at bounding box center [16, 108] width 28 height 10
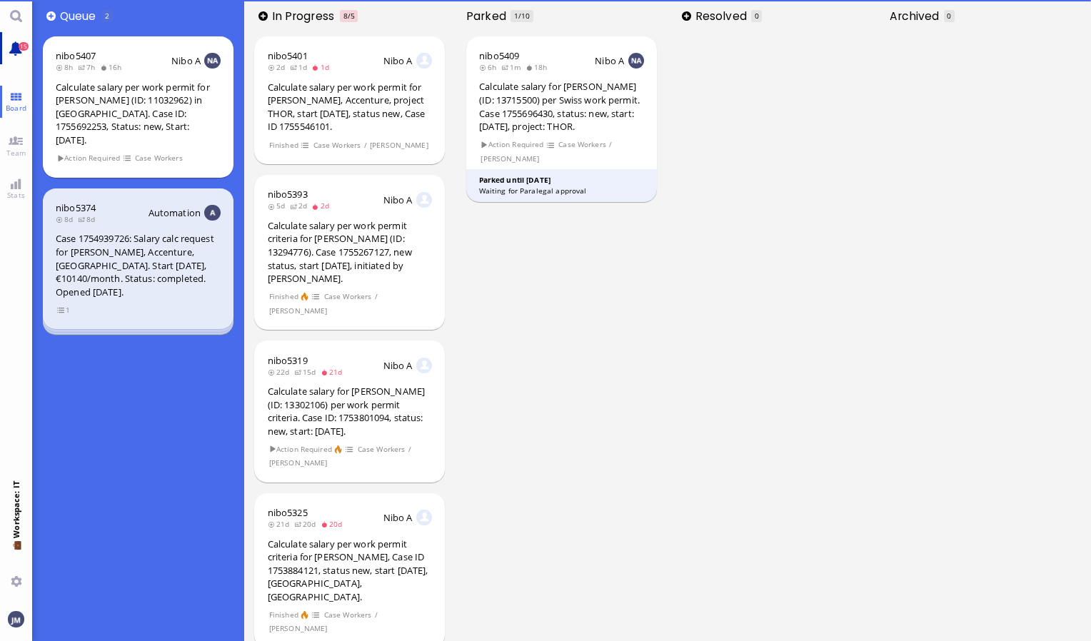
click at [20, 41] on link "15" at bounding box center [16, 48] width 32 height 32
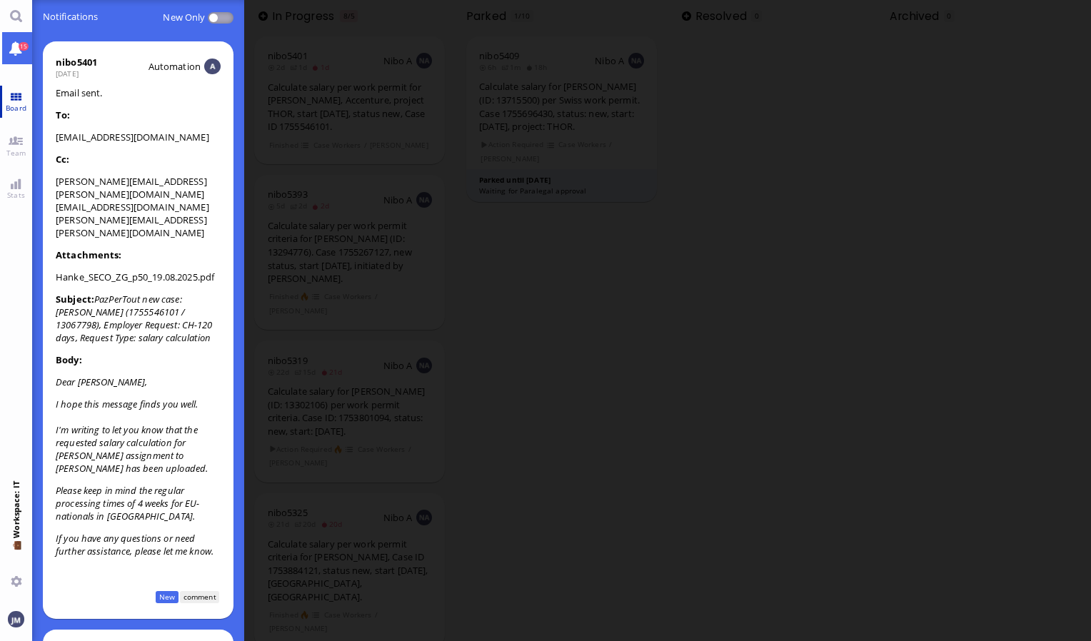
click at [16, 101] on link "Board" at bounding box center [16, 102] width 32 height 32
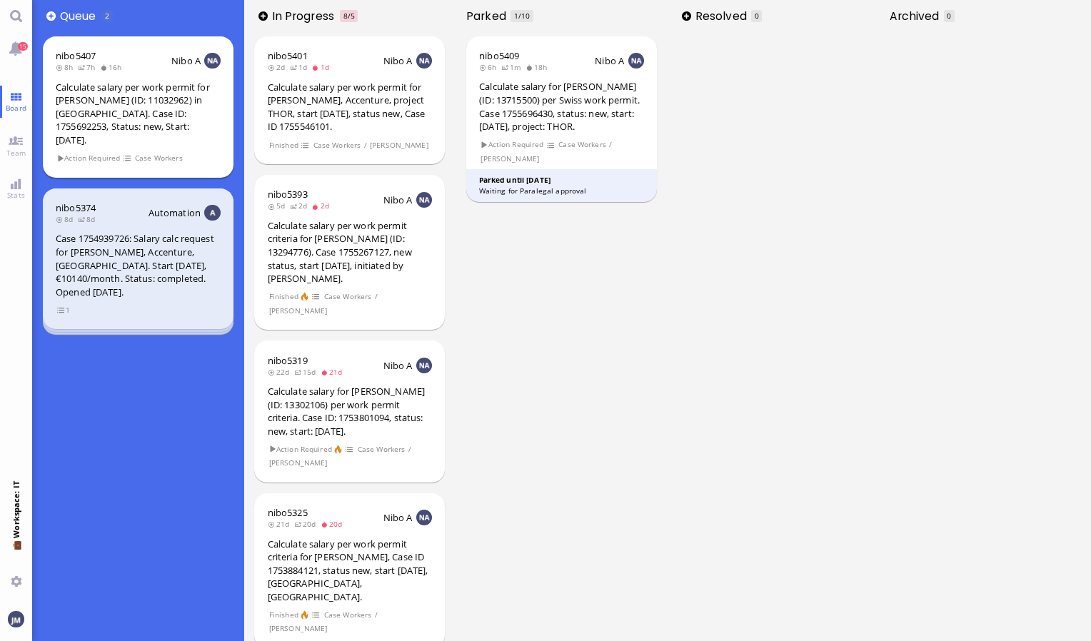
click at [110, 119] on div "Calculate salary per work permit for [PERSON_NAME] (ID: 11032962) in [GEOGRAPHI…" at bounding box center [138, 114] width 165 height 66
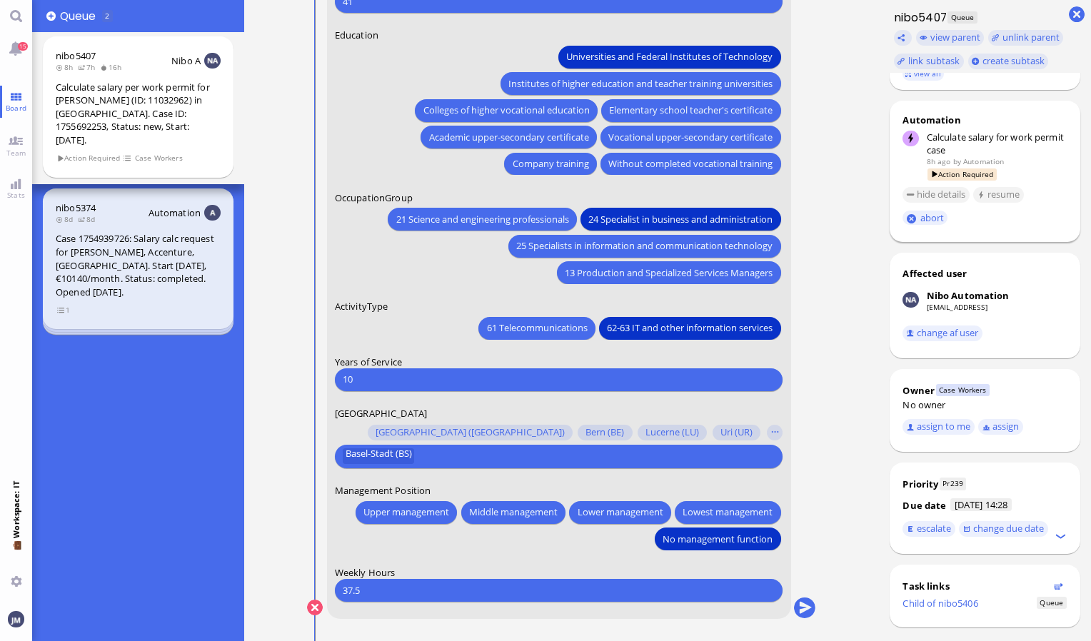
scroll to position [361, 0]
click at [953, 419] on button "assign to me" at bounding box center [939, 427] width 72 height 16
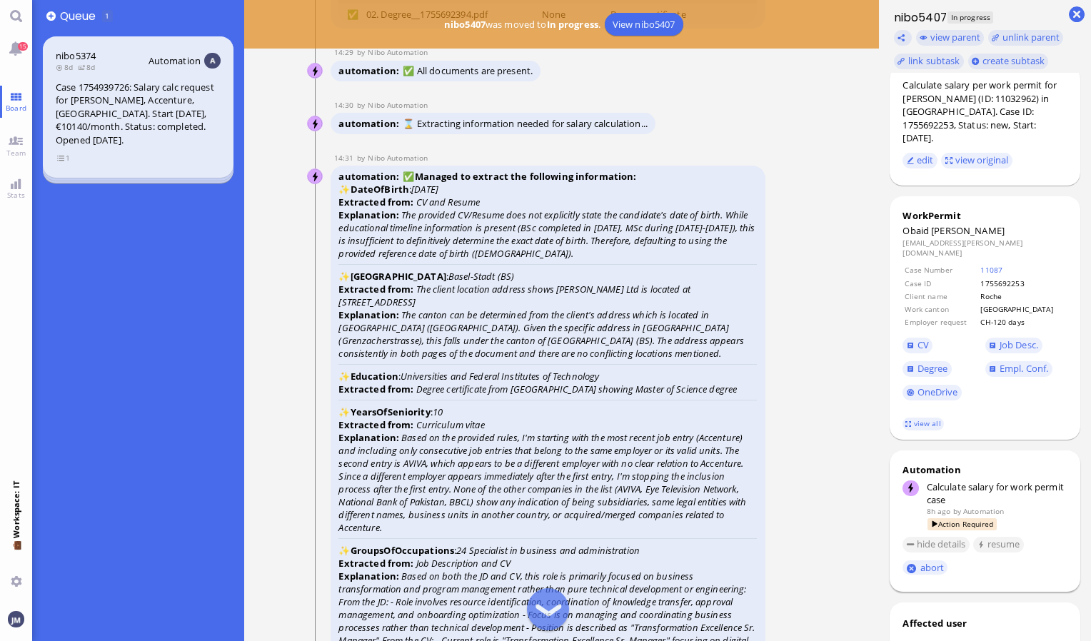
scroll to position [0, 0]
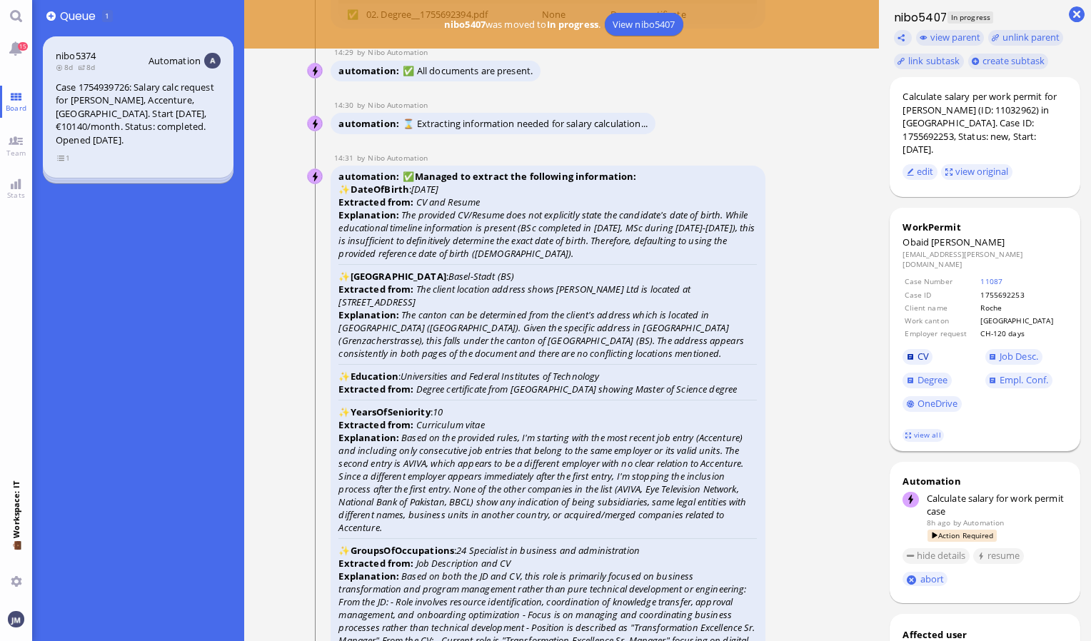
click at [926, 350] on span "CV" at bounding box center [923, 356] width 11 height 13
click at [912, 429] on link "view all" at bounding box center [923, 435] width 41 height 12
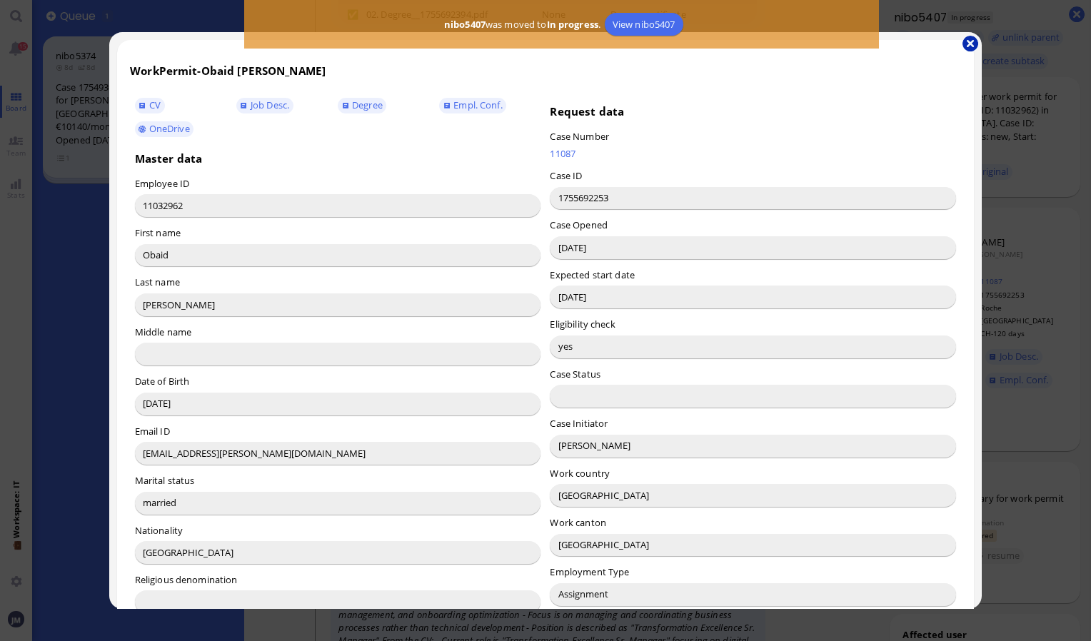
click at [971, 44] on button "button" at bounding box center [971, 44] width 16 height 16
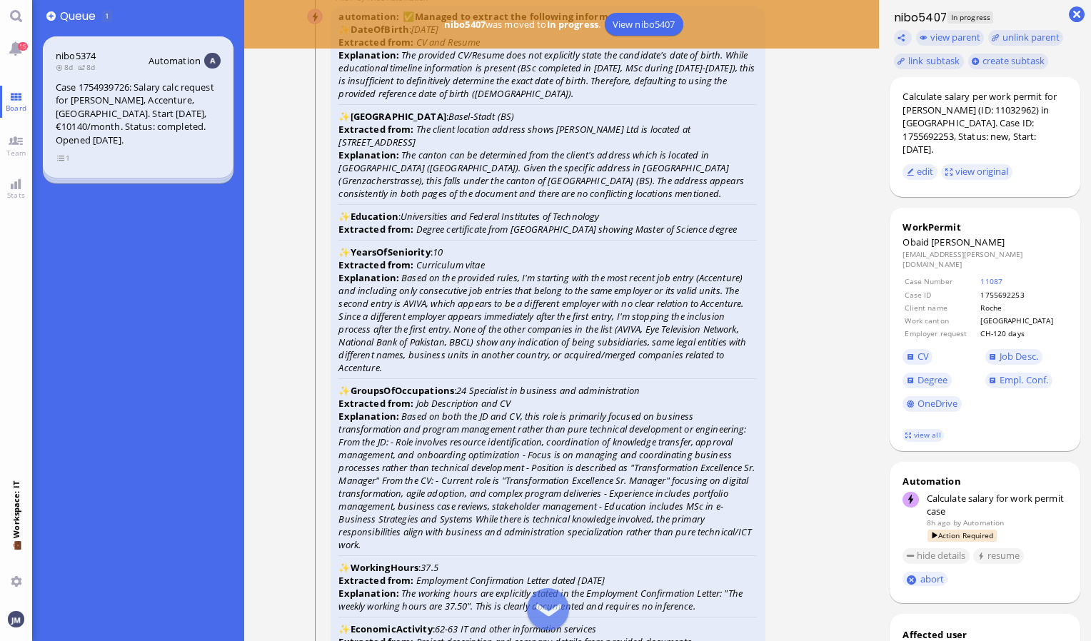
scroll to position [-2157, 0]
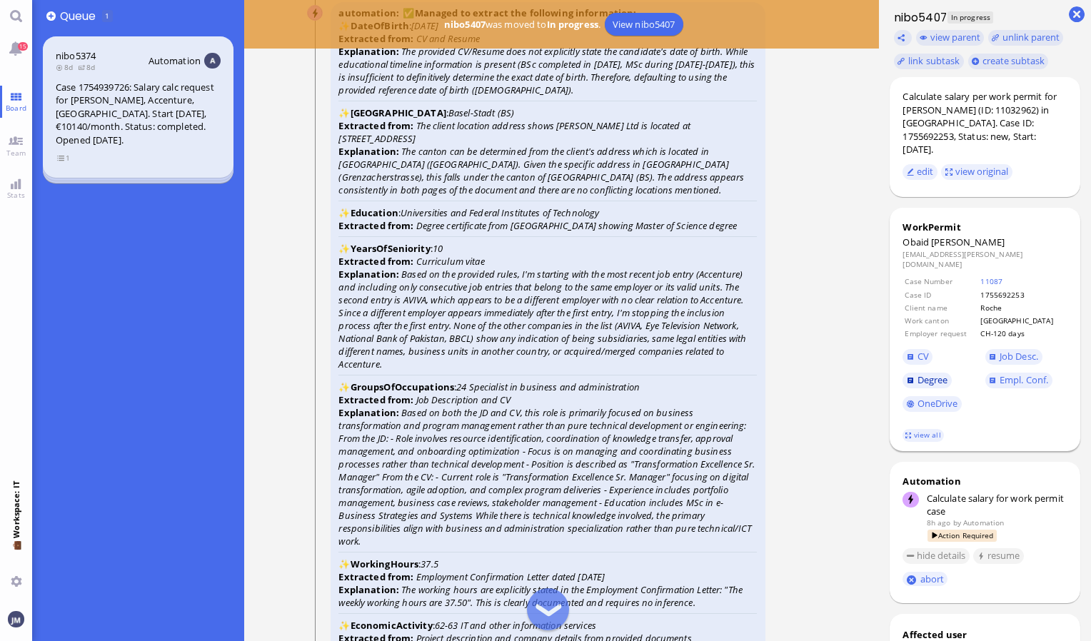
click at [943, 374] on span "Degree" at bounding box center [933, 380] width 31 height 13
click at [915, 349] on link "CV" at bounding box center [918, 357] width 30 height 16
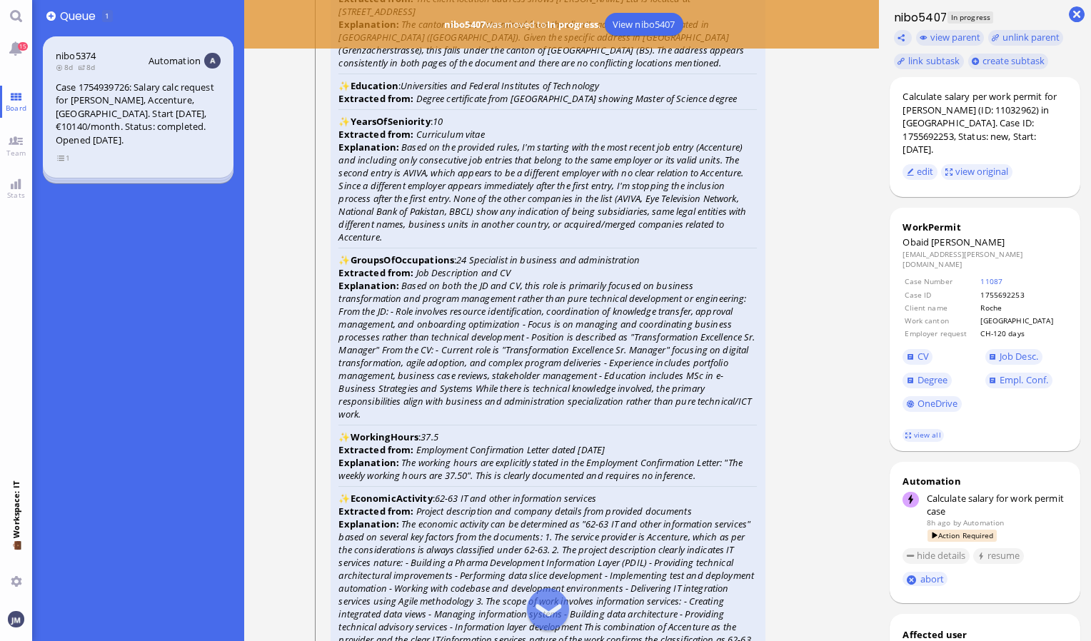
scroll to position [-2024, 0]
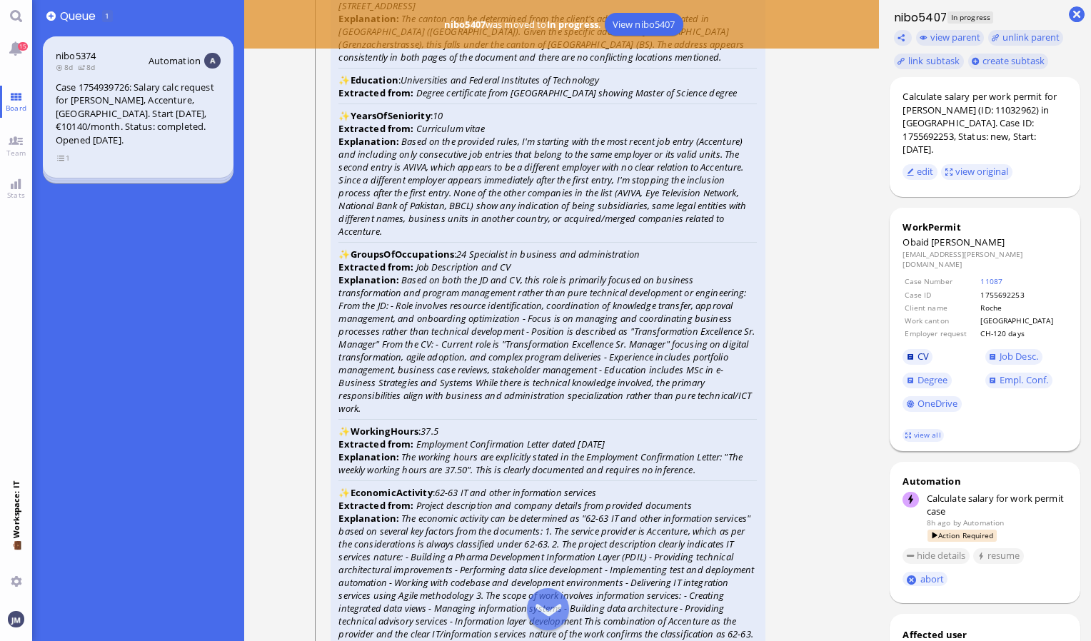
click at [916, 349] on link "CV" at bounding box center [918, 357] width 30 height 16
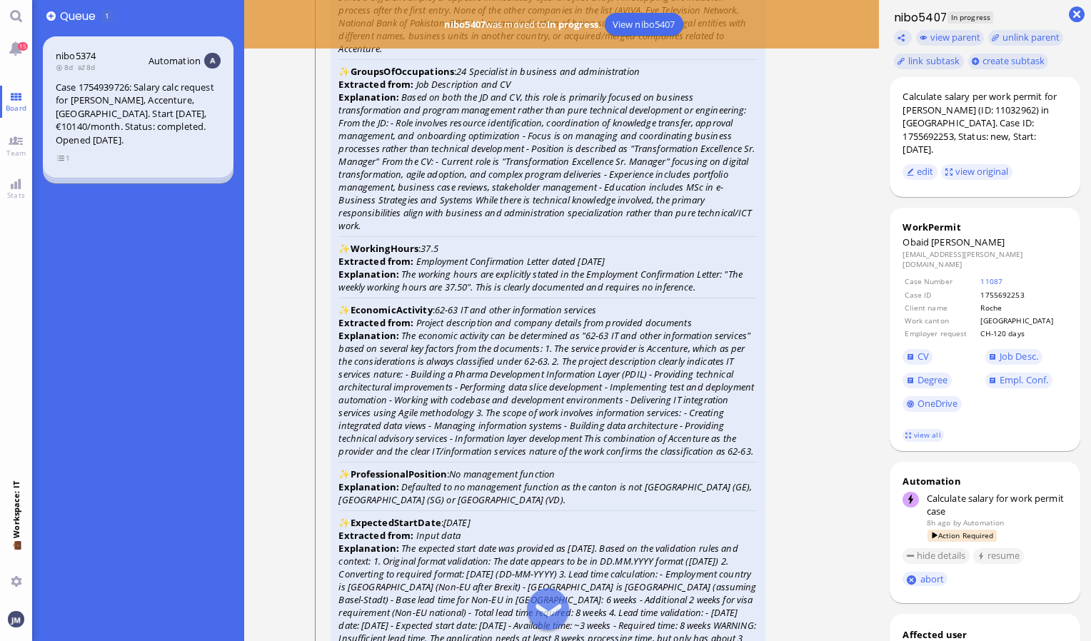
scroll to position [-1838, 0]
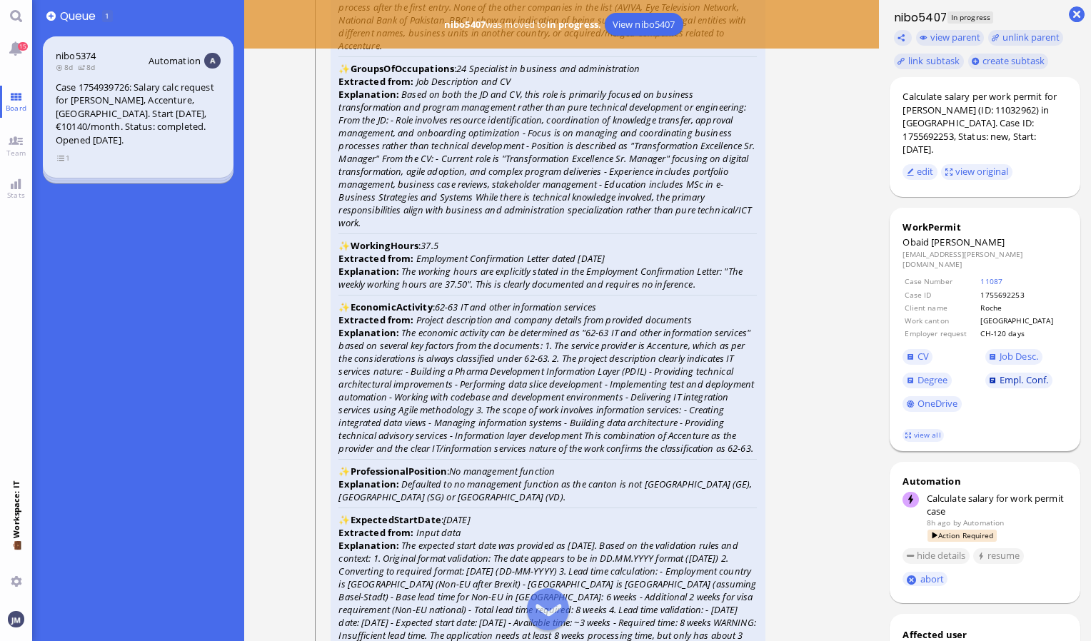
click at [1026, 374] on span "Empl. Conf." at bounding box center [1024, 380] width 49 height 13
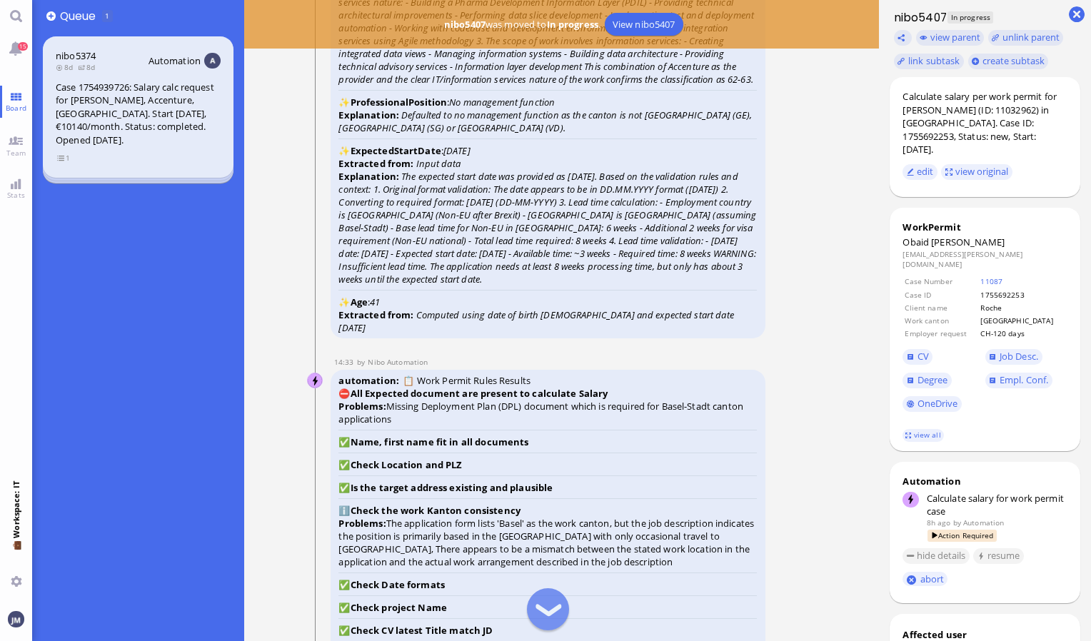
scroll to position [-1466, 0]
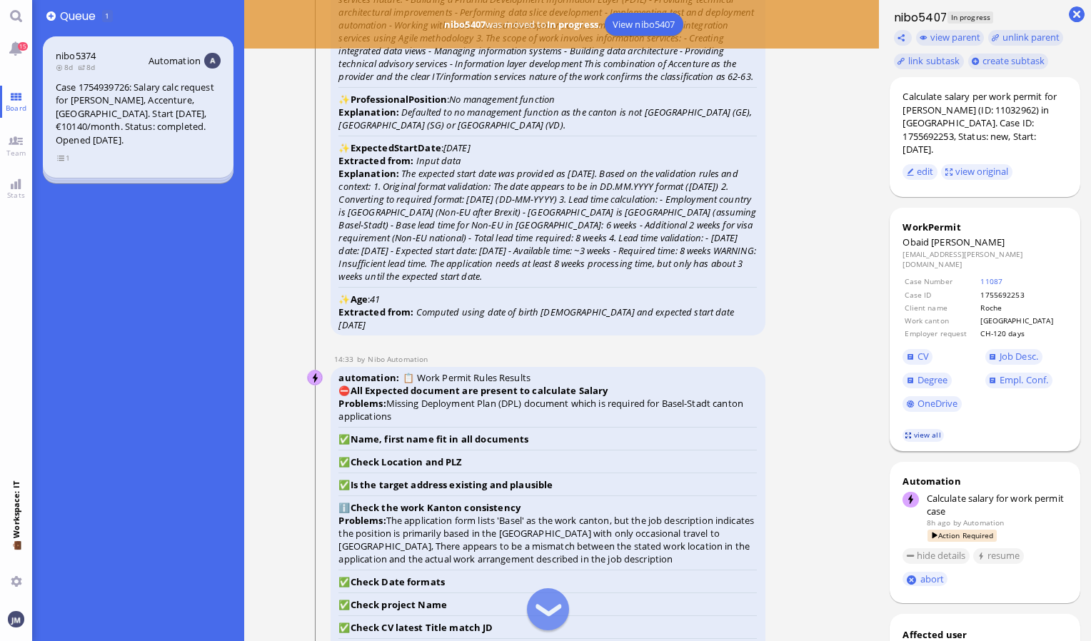
click at [928, 429] on link "view all" at bounding box center [923, 435] width 41 height 12
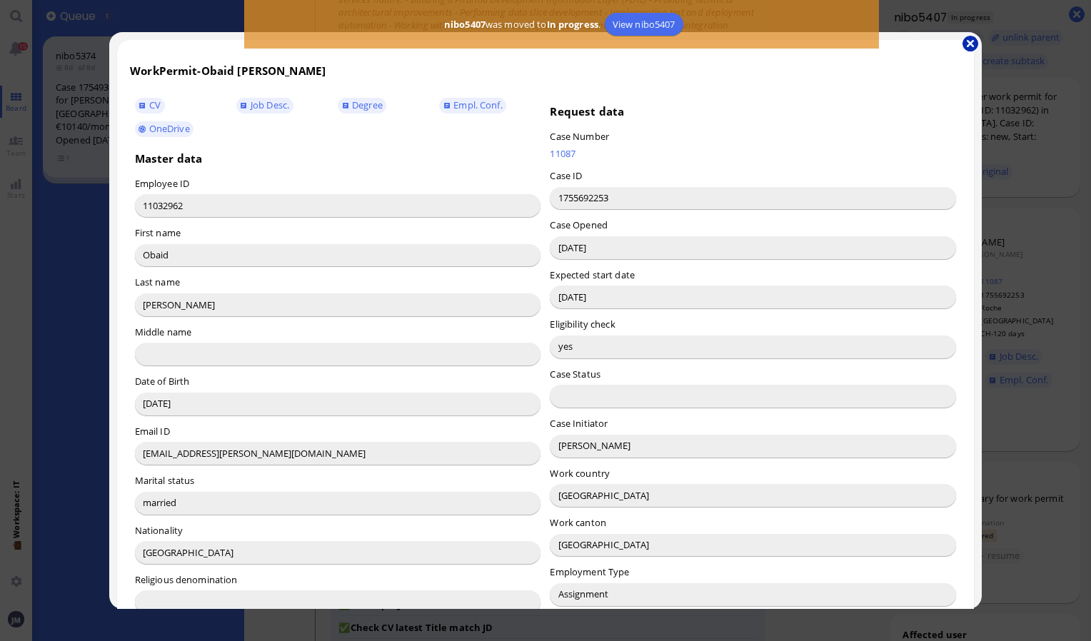
click at [971, 43] on button "button" at bounding box center [971, 44] width 16 height 16
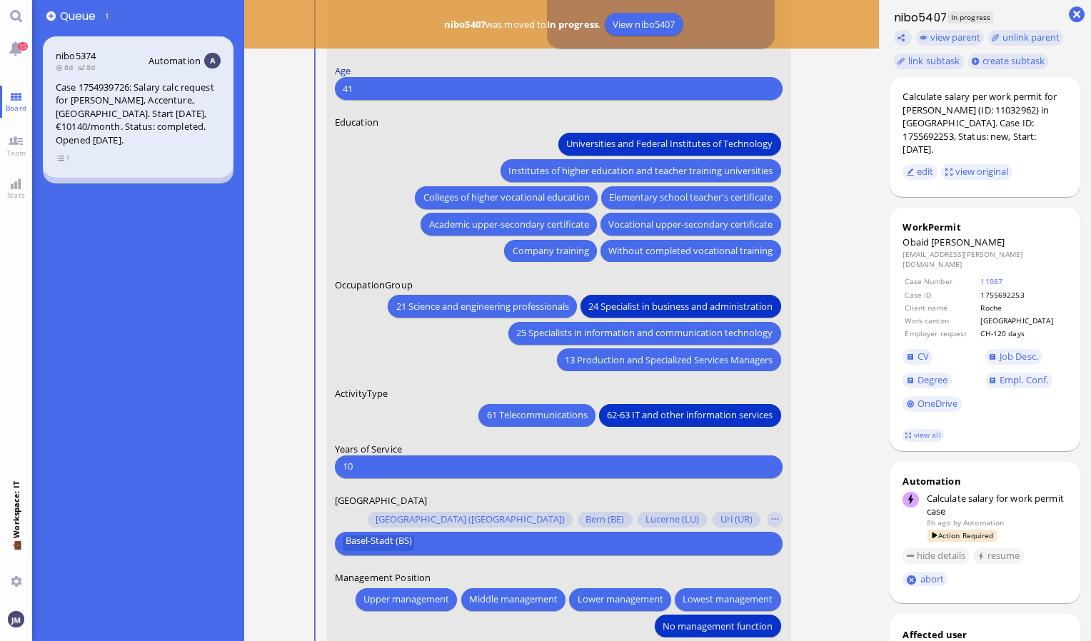
scroll to position [0, 0]
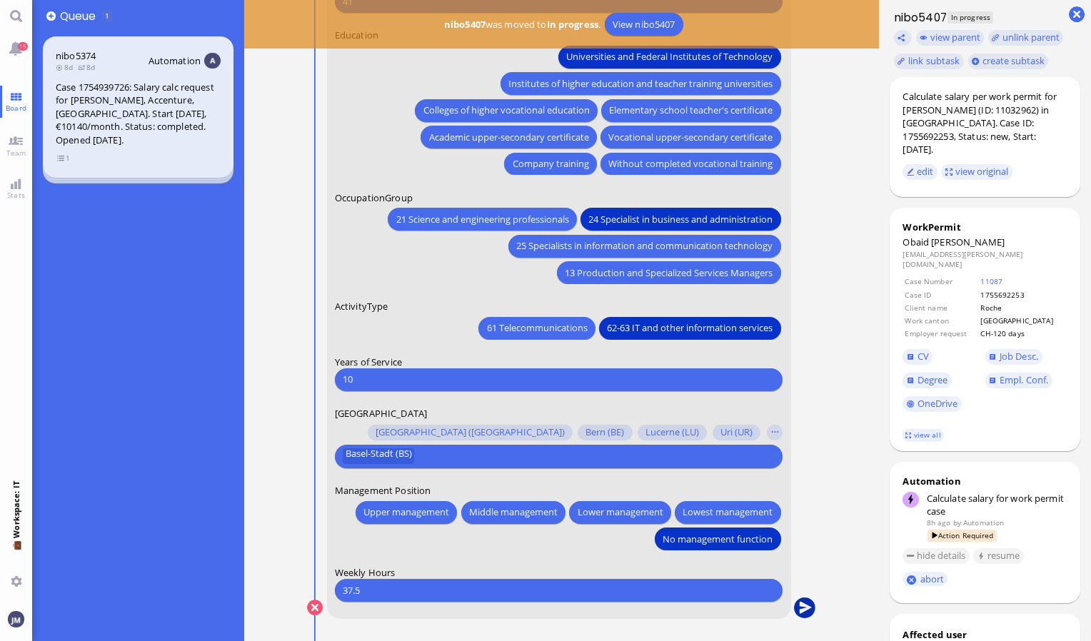
click at [801, 606] on button "submit" at bounding box center [804, 608] width 21 height 21
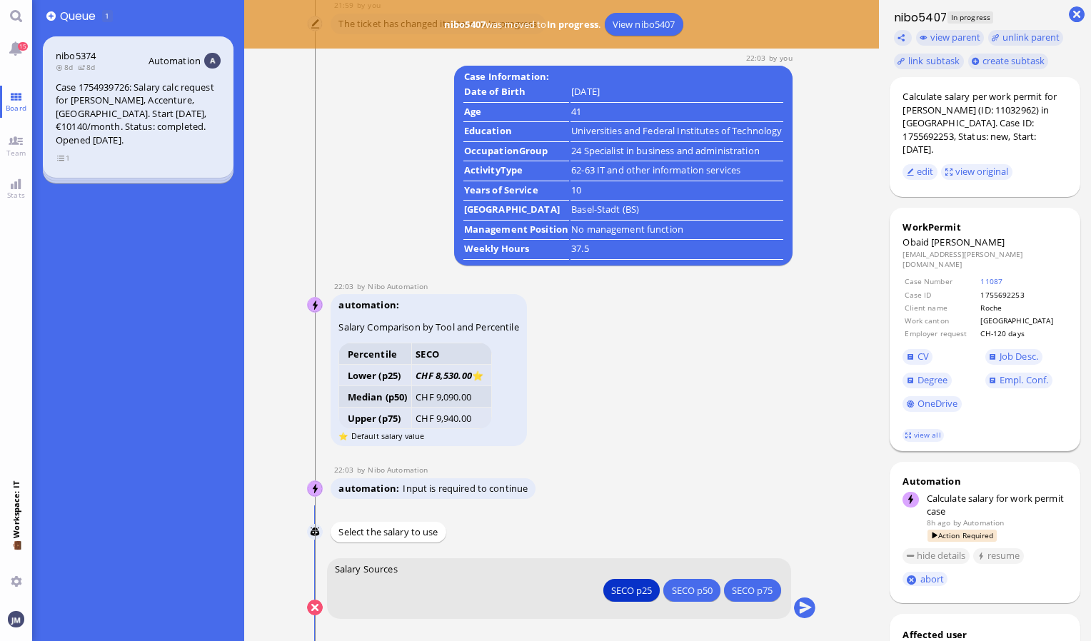
click at [943, 236] on span "[PERSON_NAME]" at bounding box center [968, 242] width 74 height 13
copy span "[PERSON_NAME]"
click at [806, 613] on button "submit" at bounding box center [804, 608] width 21 height 21
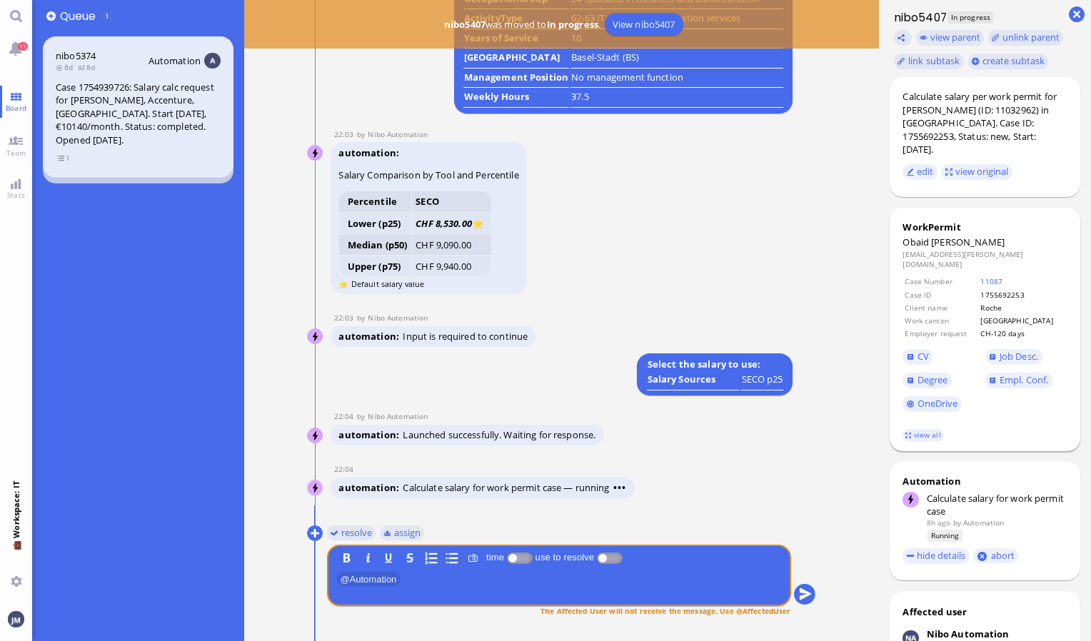
click at [941, 236] on span "[PERSON_NAME]" at bounding box center [968, 242] width 74 height 13
copy span "[PERSON_NAME]"
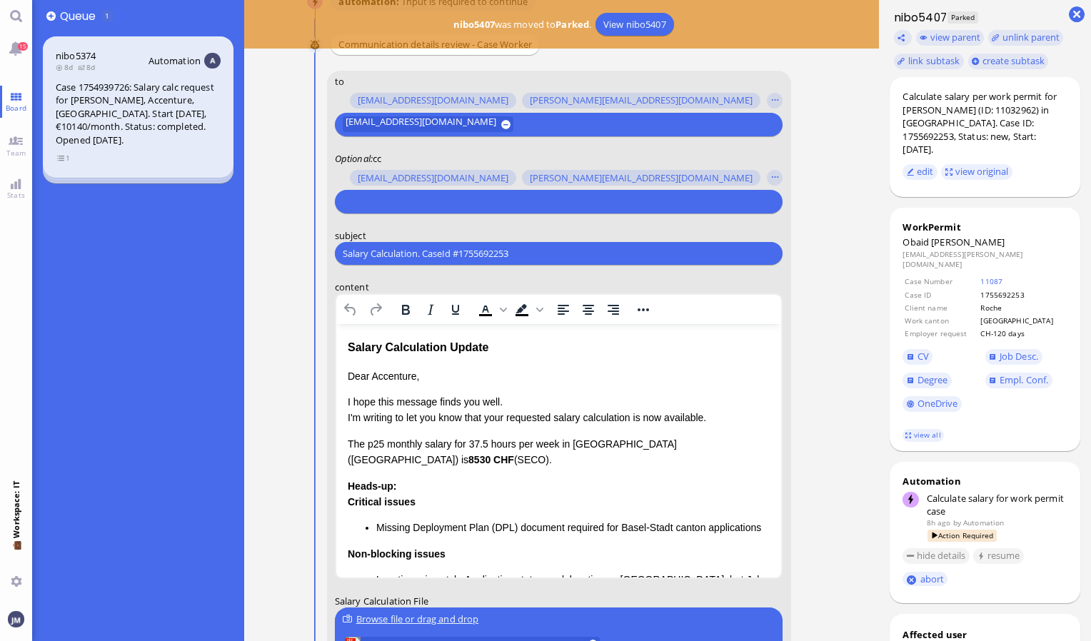
scroll to position [-214, 0]
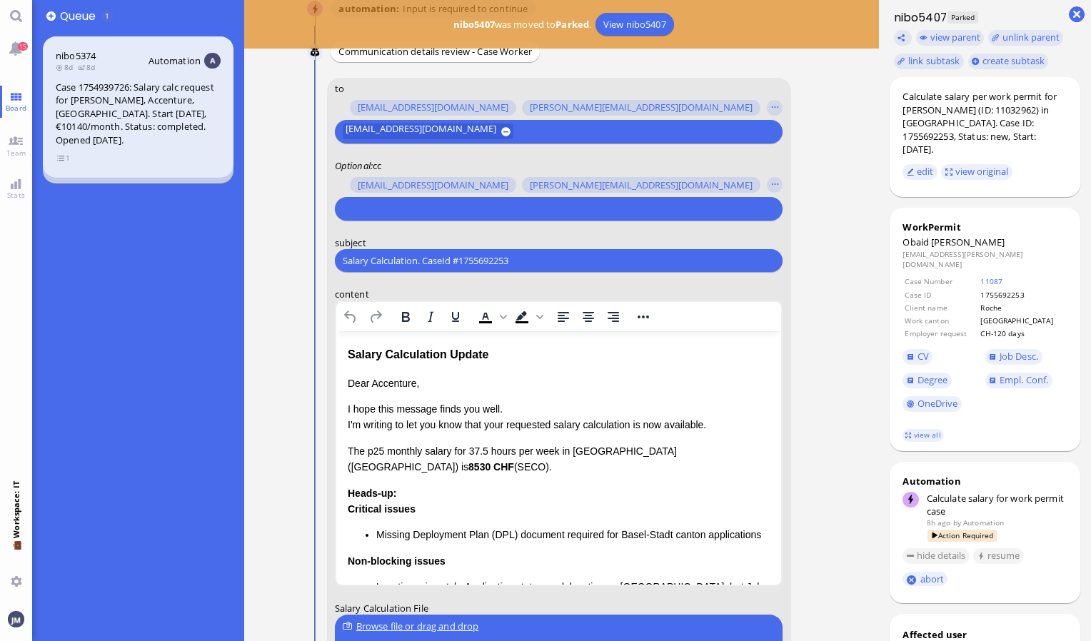
drag, startPoint x: 543, startPoint y: 261, endPoint x: 309, endPoint y: 257, distance: 234.3
click at [309, 257] on conversation-line "You to [PERSON_NAME][EMAIL_ADDRESS][DOMAIN_NAME] [DOMAIN_NAME][EMAIL_ADDRESS][D…" at bounding box center [561, 464] width 509 height 773
paste input "PazPerTout new case: [PERSON_NAME] (1755692253 / 11032962), Employer Request: C…"
type input "PazPerTout new case: [PERSON_NAME] (1755692253 / 11032962), Employer Request: C…"
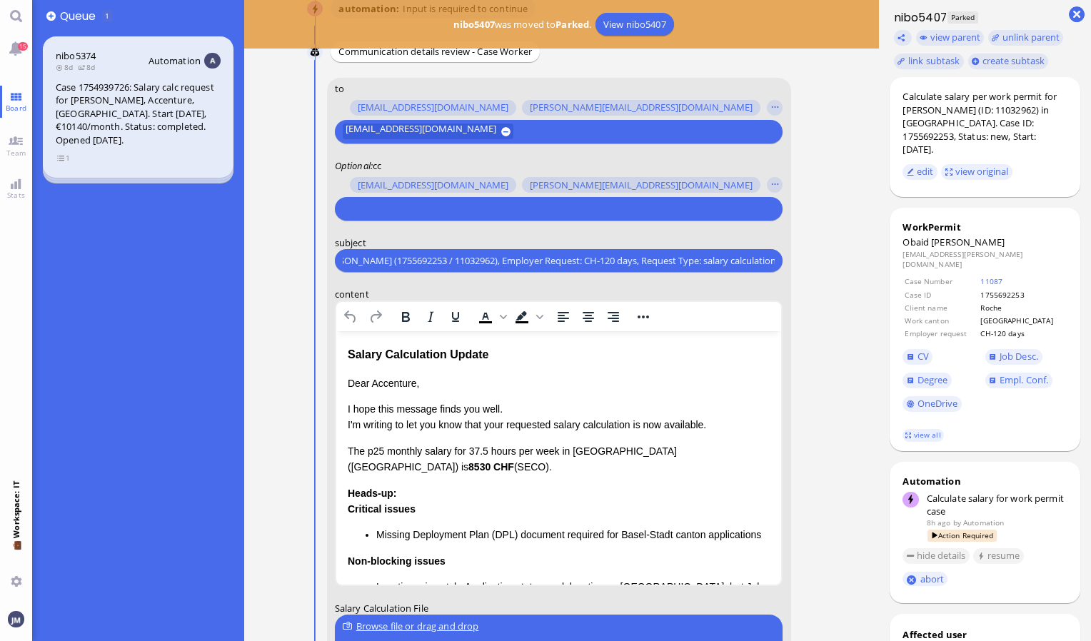
click at [389, 214] on input "text" at bounding box center [557, 208] width 429 height 15
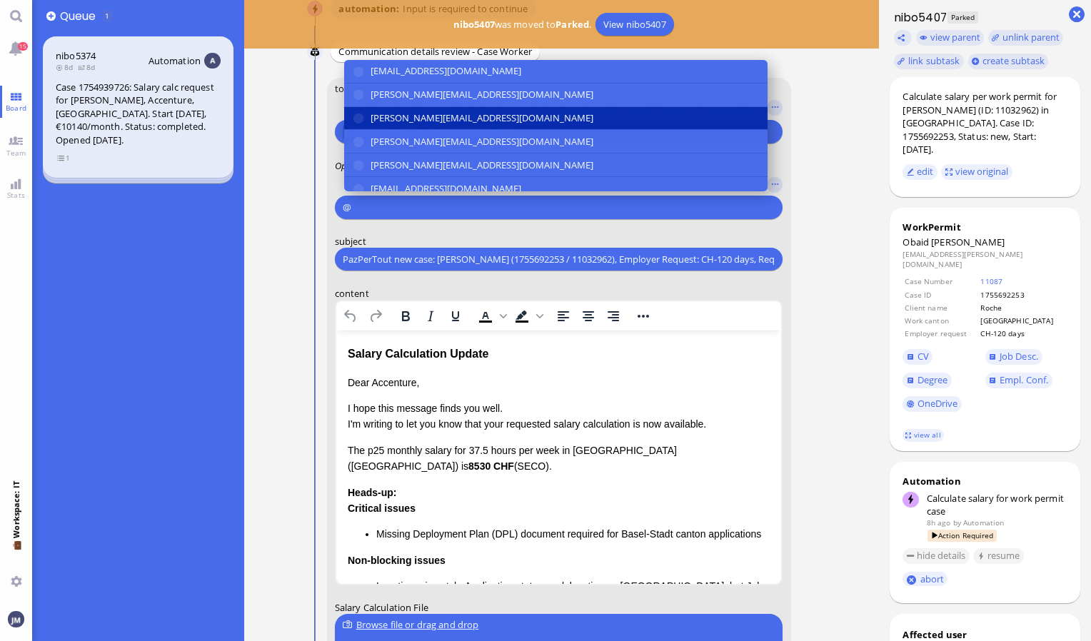
type input "@"
click at [407, 123] on span "[PERSON_NAME][EMAIL_ADDRESS][DOMAIN_NAME]" at bounding box center [482, 118] width 223 height 15
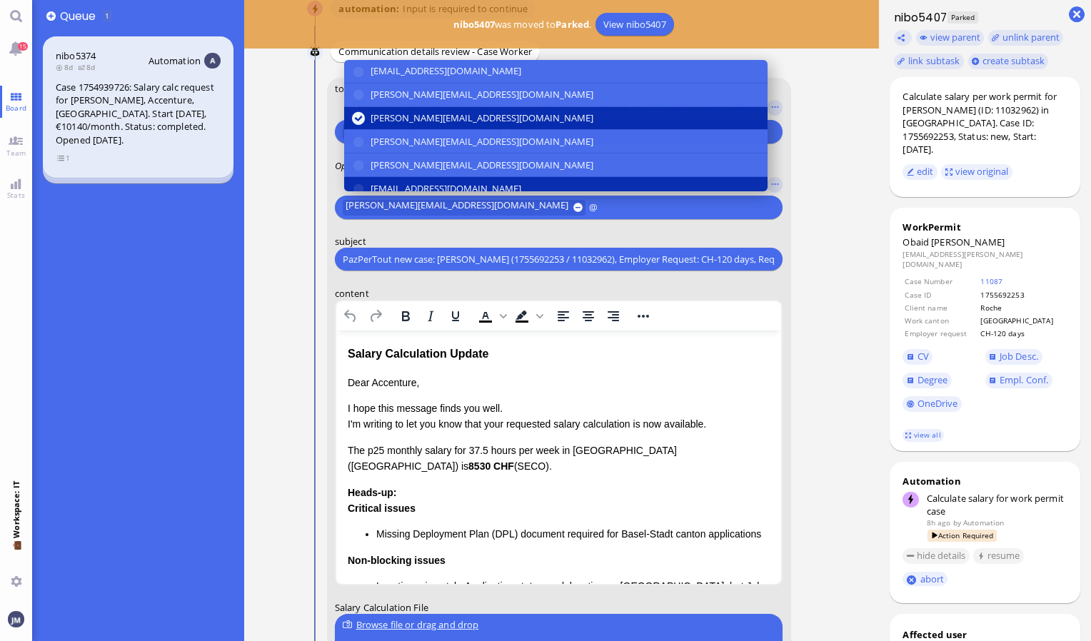
type input "@"
click at [394, 182] on span "[EMAIL_ADDRESS][DOMAIN_NAME]" at bounding box center [446, 188] width 151 height 15
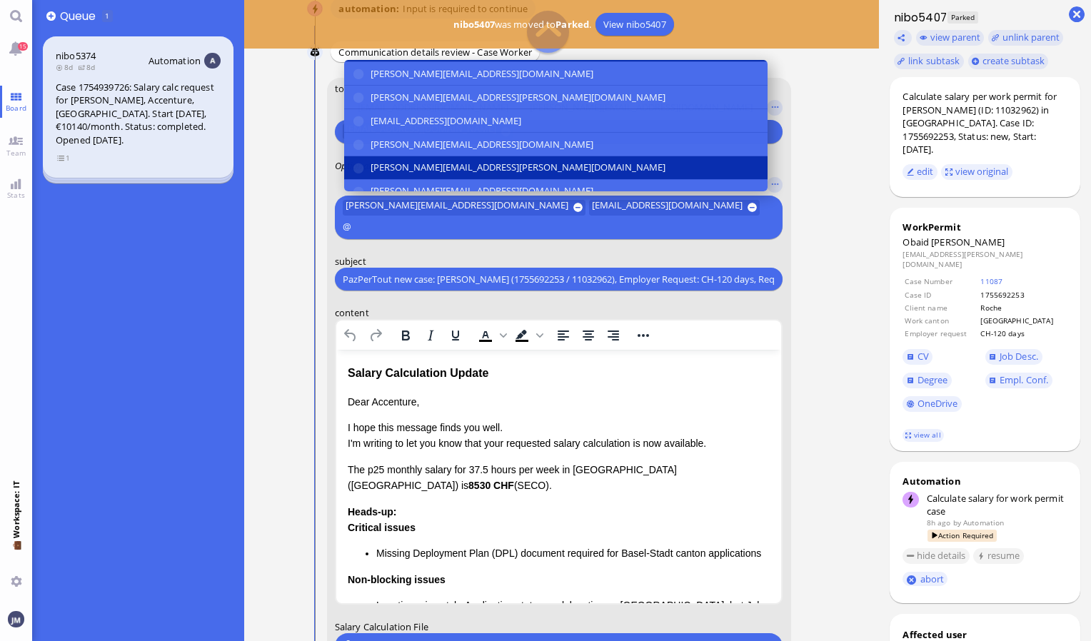
scroll to position [143, 0]
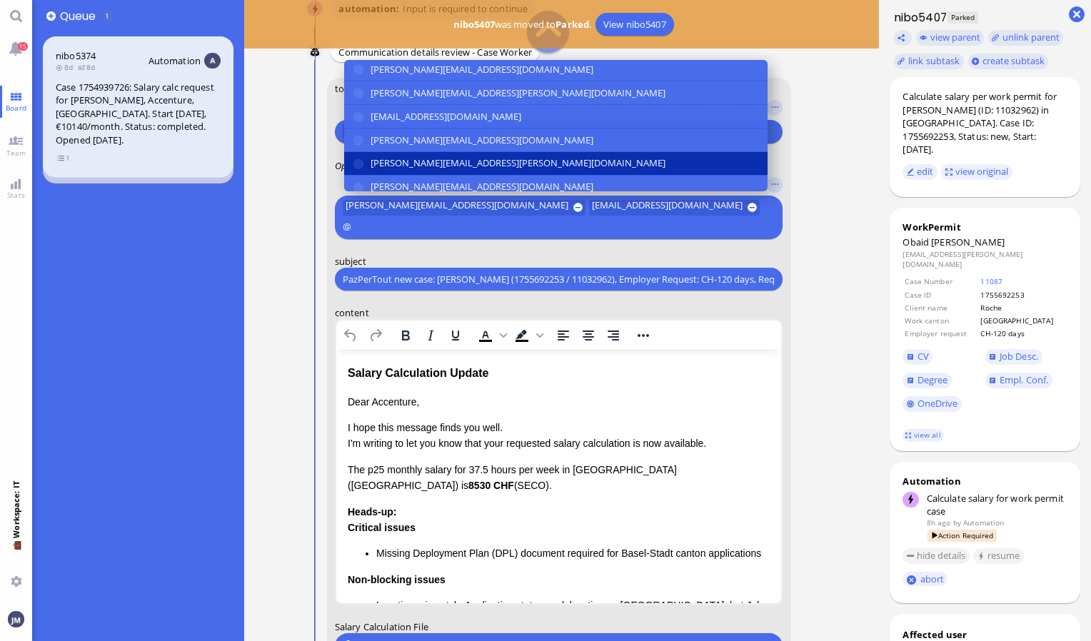
type input "@"
click at [399, 167] on span "[PERSON_NAME][EMAIL_ADDRESS][PERSON_NAME][DOMAIN_NAME]" at bounding box center [518, 163] width 295 height 15
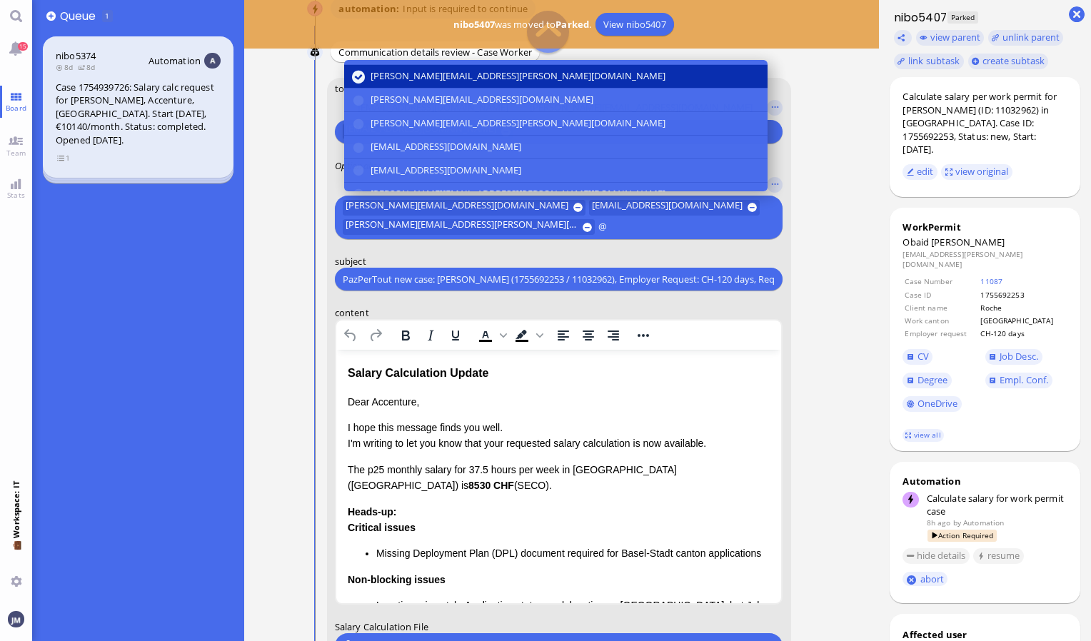
scroll to position [240, 0]
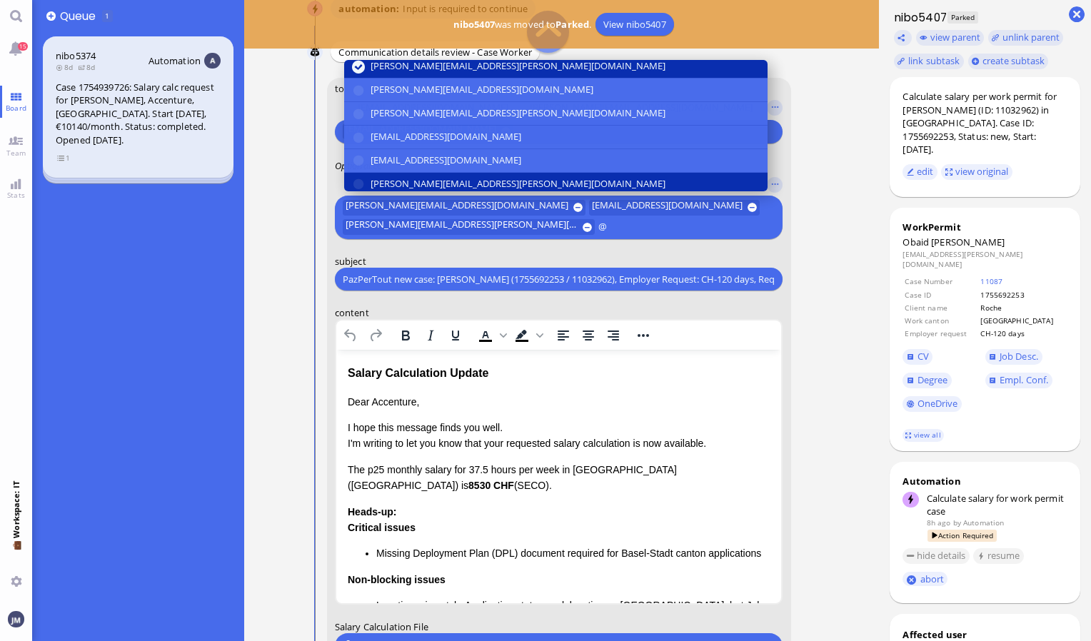
type input "@"
click at [413, 185] on span "[PERSON_NAME][EMAIL_ADDRESS][PERSON_NAME][DOMAIN_NAME]" at bounding box center [518, 183] width 295 height 15
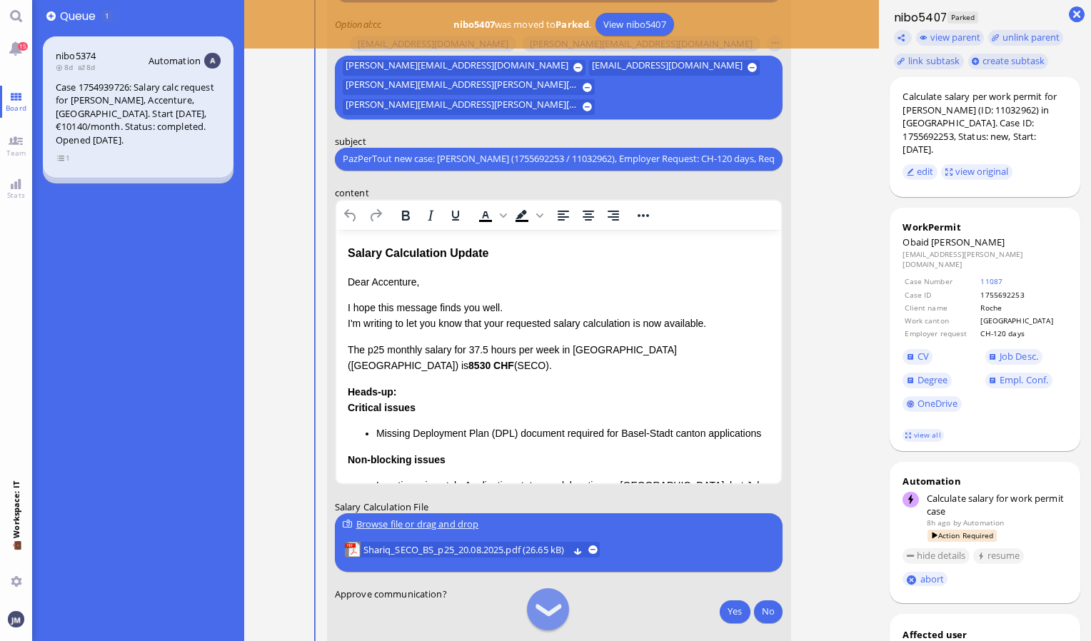
scroll to position [-111, 0]
click at [346, 280] on html "Salary Calculation Update Dear Accenture, I hope this message finds you well. I…" at bounding box center [559, 441] width 446 height 424
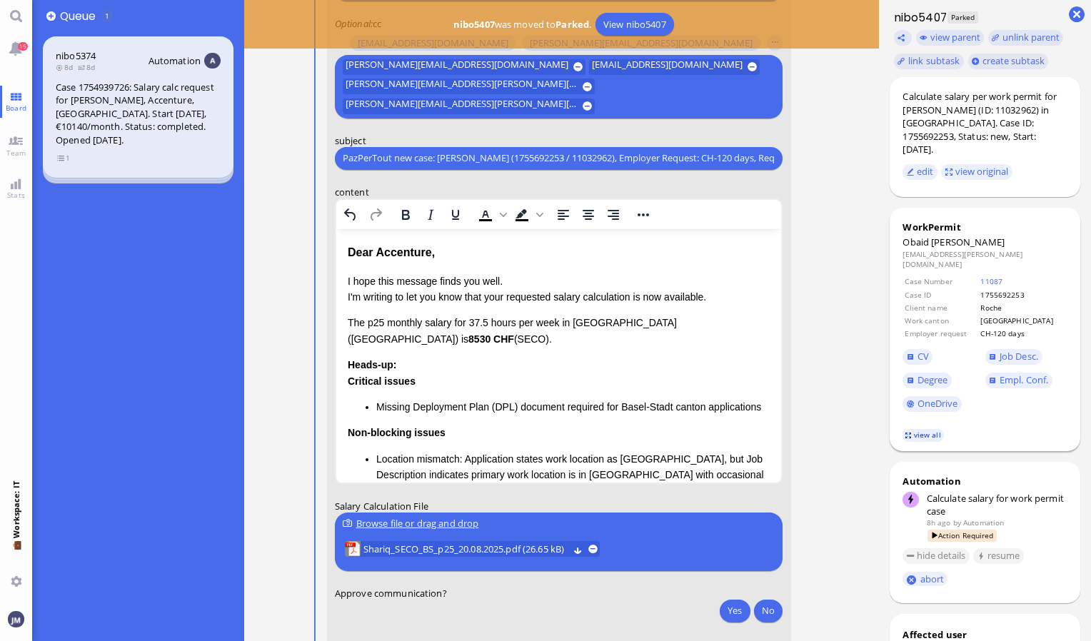
click at [919, 429] on link "view all" at bounding box center [923, 435] width 41 height 12
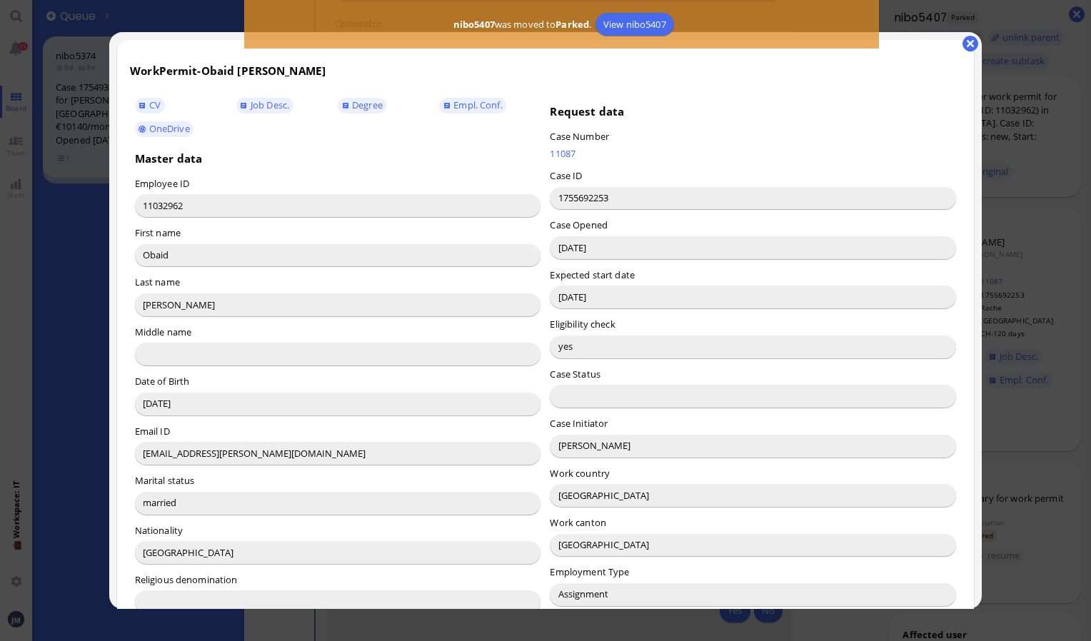
click at [569, 449] on input "[PERSON_NAME]" at bounding box center [753, 446] width 406 height 23
click at [976, 40] on button "button" at bounding box center [971, 44] width 16 height 16
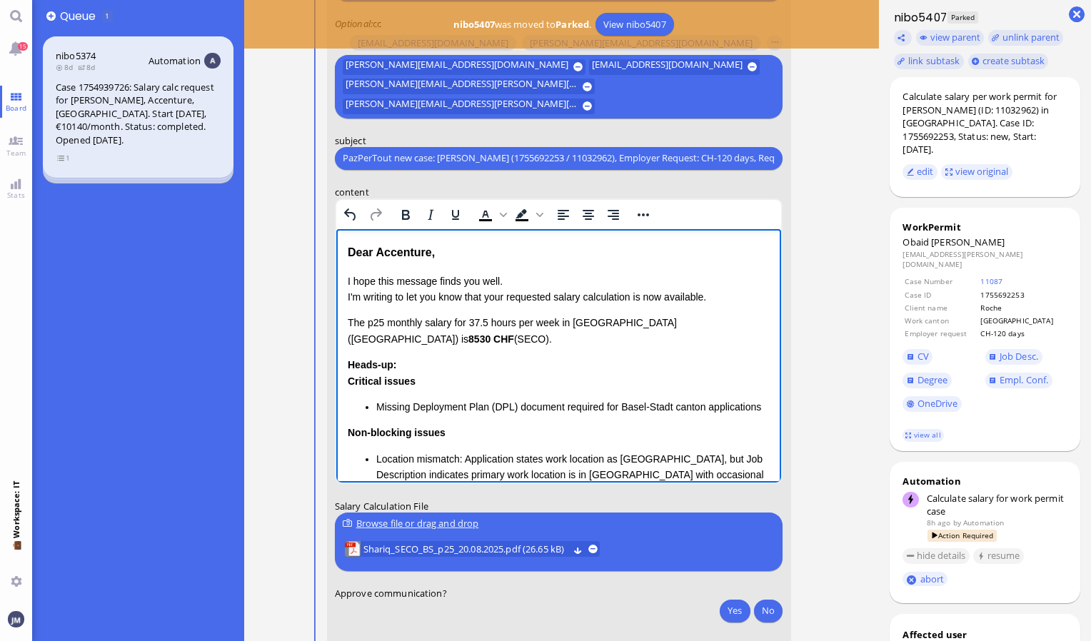
click at [404, 254] on div "Dear Accenture," at bounding box center [558, 252] width 423 height 19
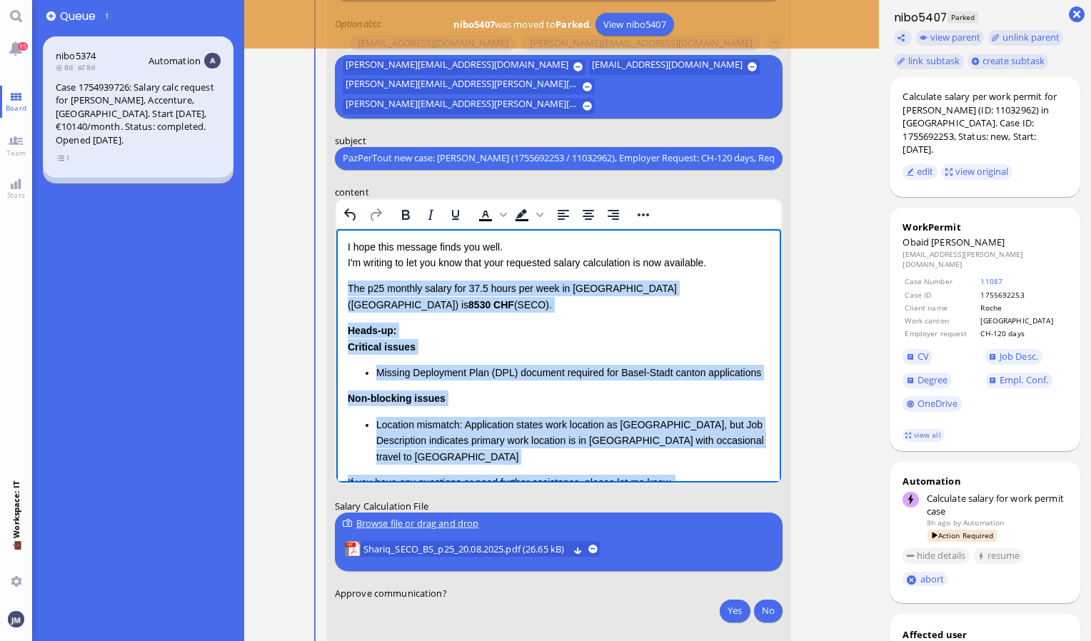
scroll to position [144, 0]
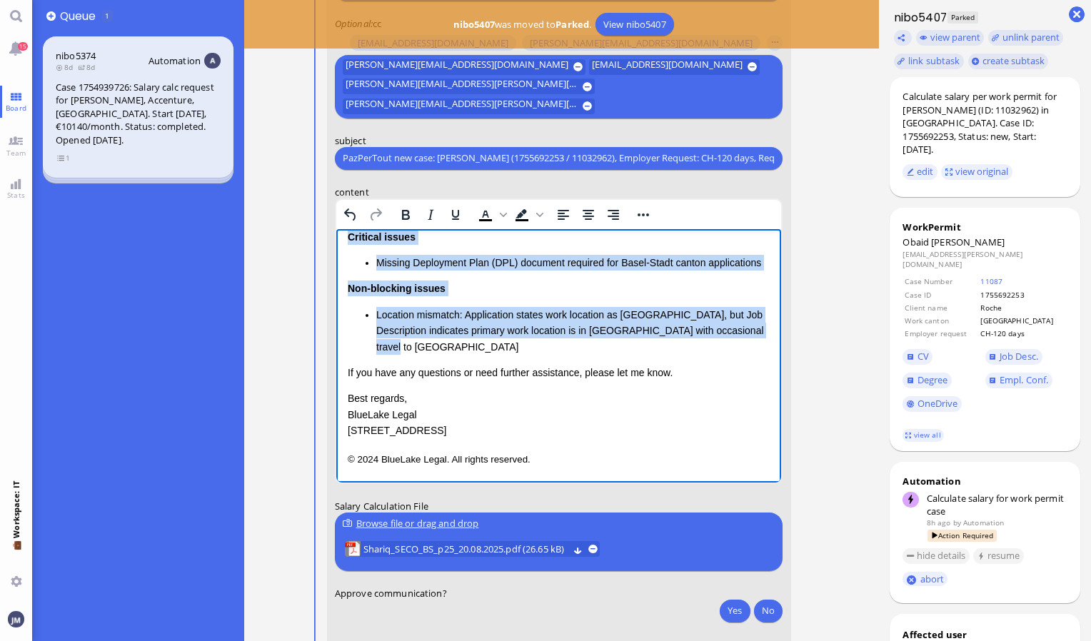
drag, startPoint x: 347, startPoint y: 321, endPoint x: 522, endPoint y: 341, distance: 176.0
click at [522, 341] on div "I hope this message finds you well. I'm writing to let you know that your reque…" at bounding box center [558, 284] width 423 height 310
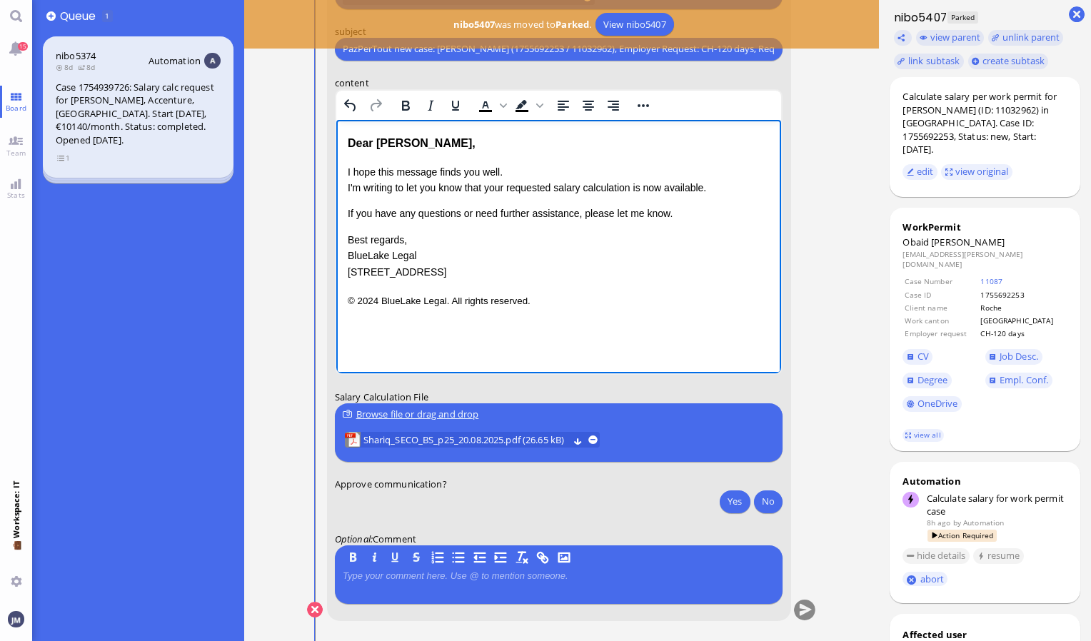
scroll to position [0, 0]
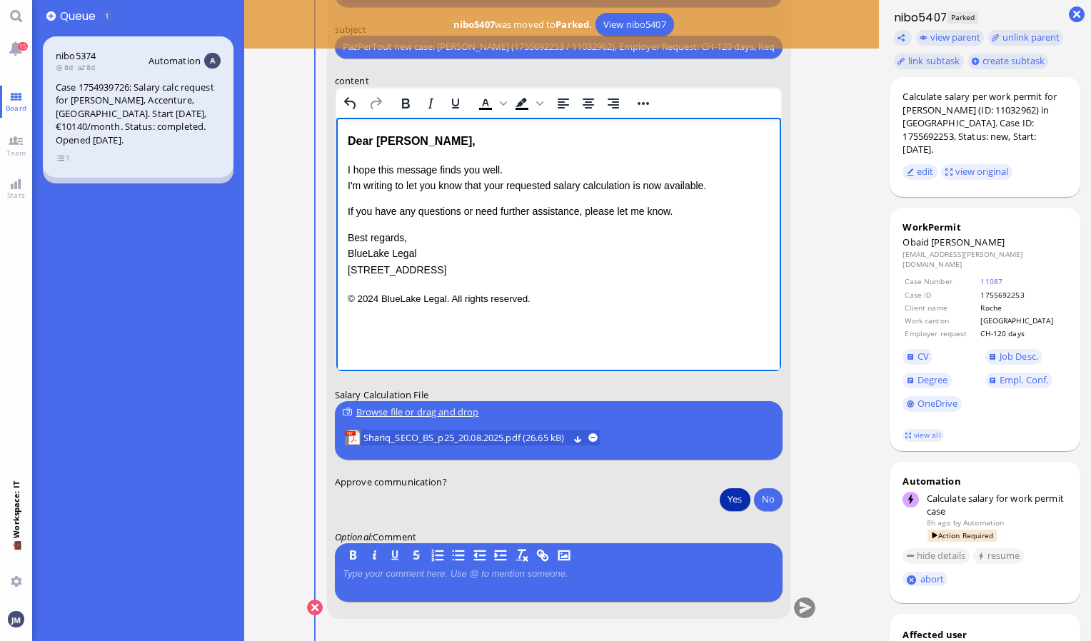
click at [736, 491] on button "Yes" at bounding box center [735, 499] width 30 height 23
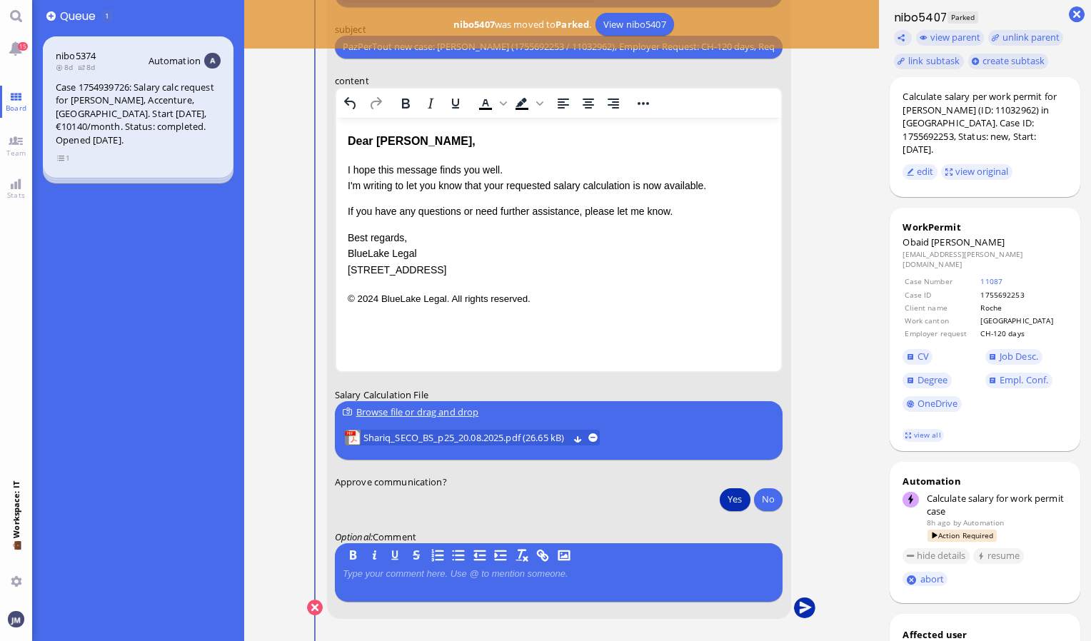
click at [811, 607] on button "submit" at bounding box center [804, 608] width 21 height 21
click at [739, 499] on button "Yes" at bounding box center [735, 499] width 30 height 23
click at [807, 611] on button "submit" at bounding box center [804, 608] width 21 height 21
click at [11, 45] on link "15" at bounding box center [16, 48] width 32 height 32
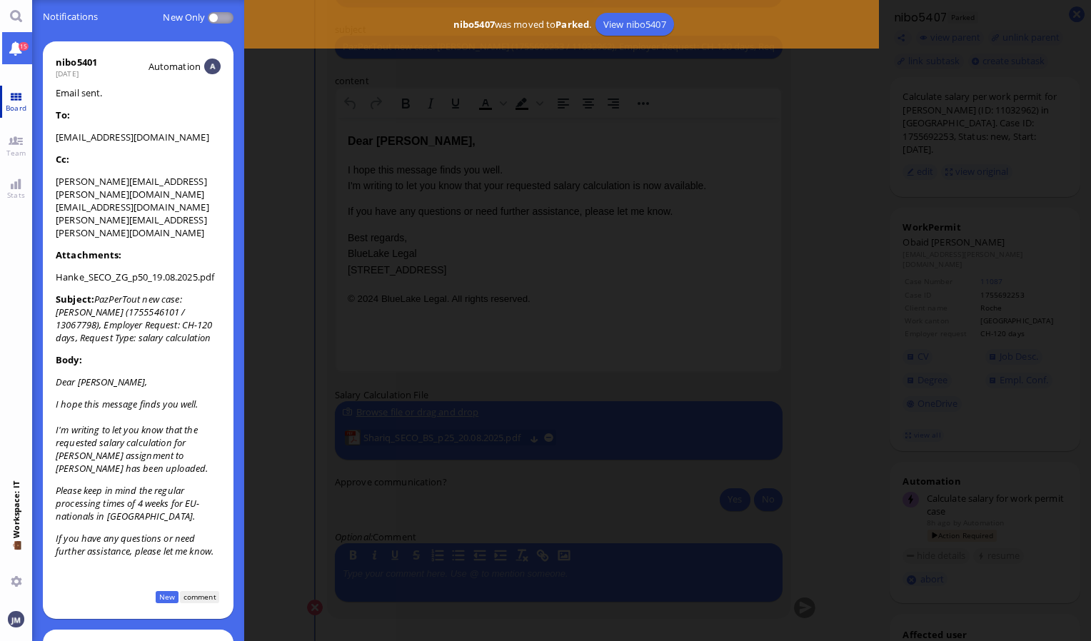
click at [16, 86] on link "Board" at bounding box center [16, 102] width 32 height 32
